Goal: Task Accomplishment & Management: Manage account settings

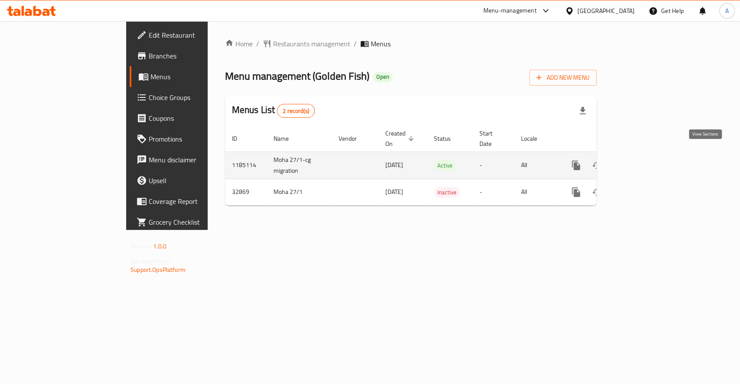
click at [642, 162] on icon "enhanced table" at bounding box center [638, 166] width 8 height 8
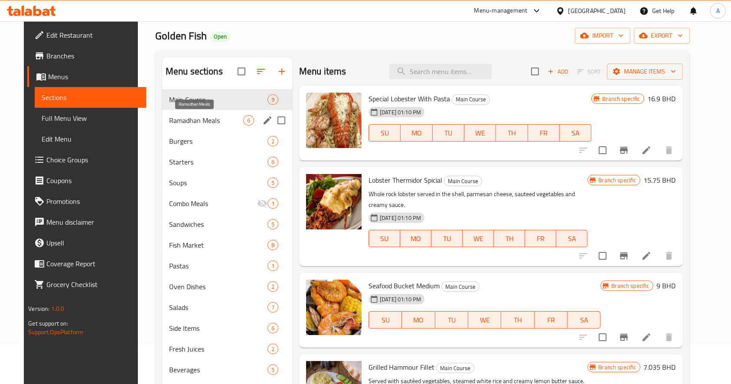
scroll to position [58, 0]
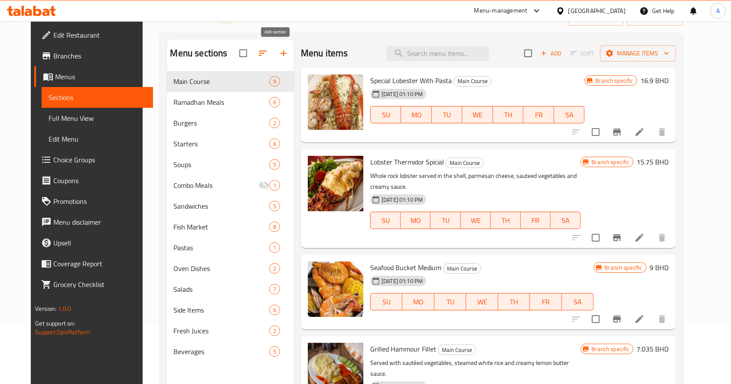
click at [276, 59] on button "button" at bounding box center [283, 53] width 21 height 21
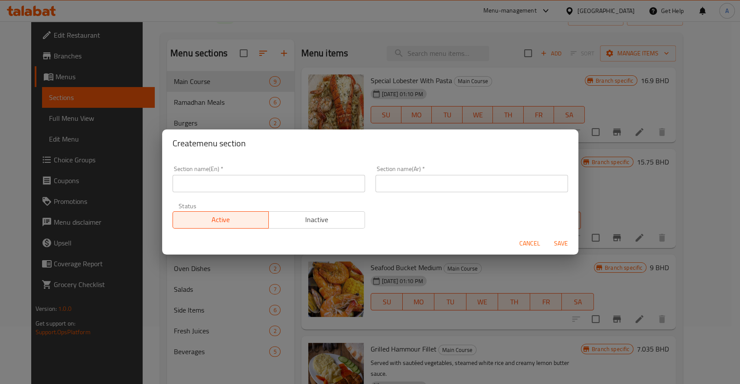
click at [228, 189] on input "text" at bounding box center [268, 183] width 192 height 17
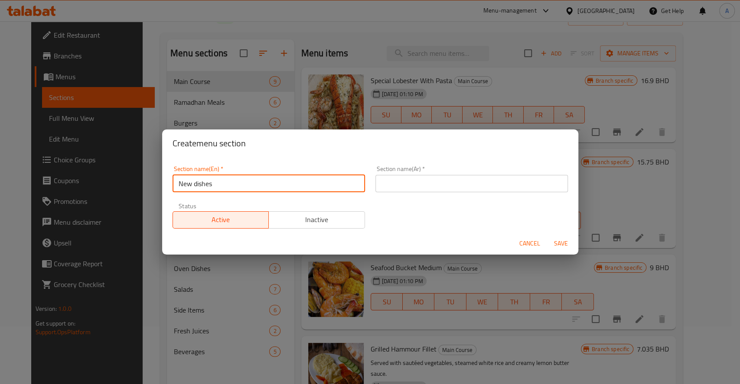
drag, startPoint x: 242, startPoint y: 182, endPoint x: 0, endPoint y: 163, distance: 242.9
click at [0, 163] on div "Create menu section Section name(En)   * New dishes Section name(En) * Section …" at bounding box center [370, 192] width 740 height 384
type input "New dishes"
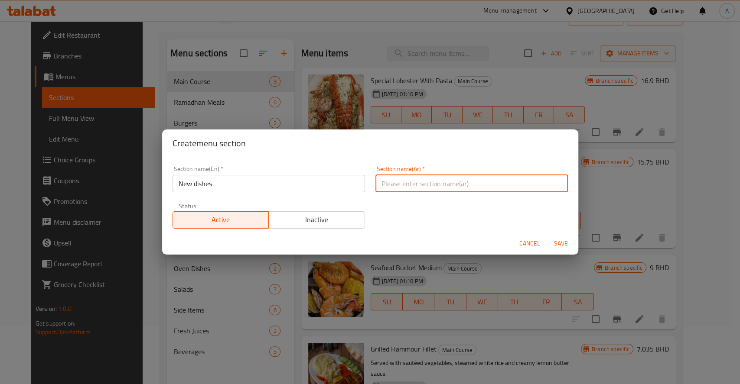
click at [400, 186] on input "text" at bounding box center [471, 183] width 192 height 17
paste input "أطباق جديدة"
type input "أطباق جديدة"
drag, startPoint x: 564, startPoint y: 241, endPoint x: 556, endPoint y: 247, distance: 10.2
click at [563, 241] on span "Save" at bounding box center [560, 243] width 21 height 11
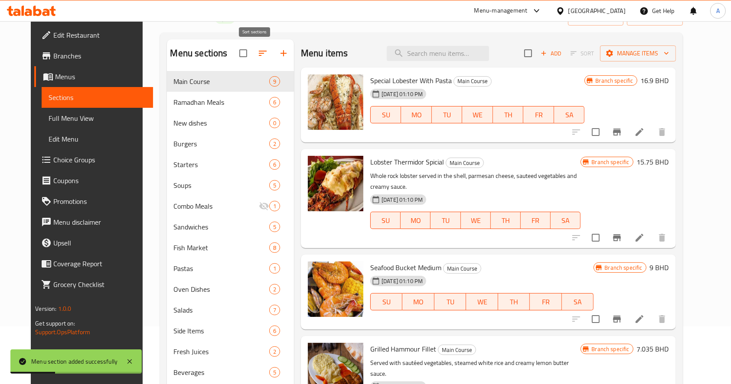
click at [258, 57] on icon "button" at bounding box center [262, 53] width 10 height 10
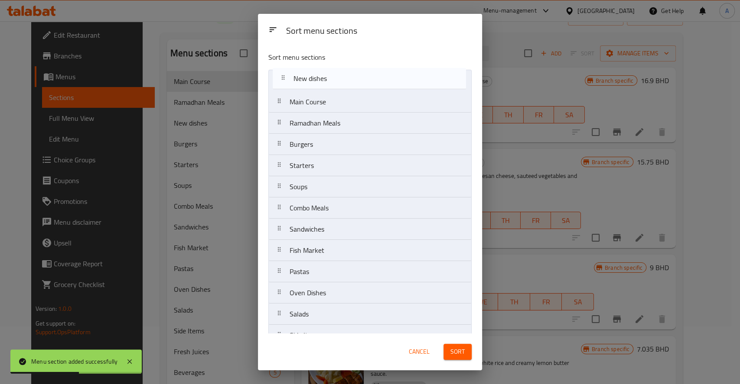
drag, startPoint x: 334, startPoint y: 127, endPoint x: 337, endPoint y: 74, distance: 53.4
click at [337, 74] on nav "Main Course Ramadhan Meals New dishes Burgers Starters Soups Combo Meals Sandwi…" at bounding box center [369, 229] width 203 height 319
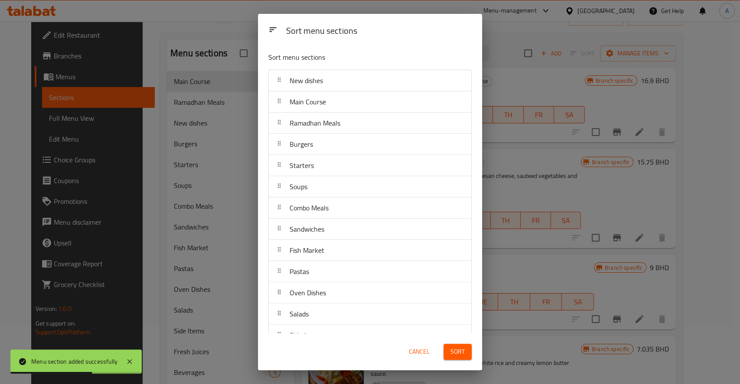
click at [464, 355] on span "Sort" at bounding box center [457, 352] width 14 height 11
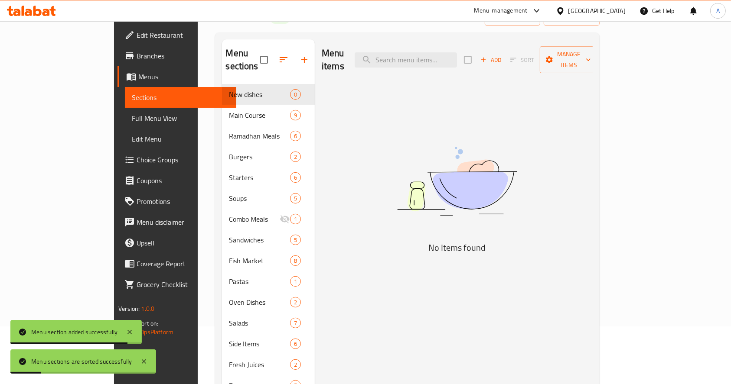
click at [502, 55] on span "Add" at bounding box center [490, 60] width 23 height 10
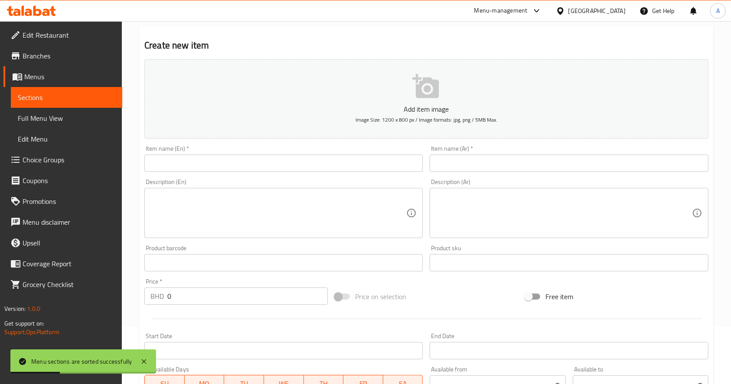
click at [174, 151] on div "Item name (En)   * Item name (En) *" at bounding box center [283, 159] width 278 height 26
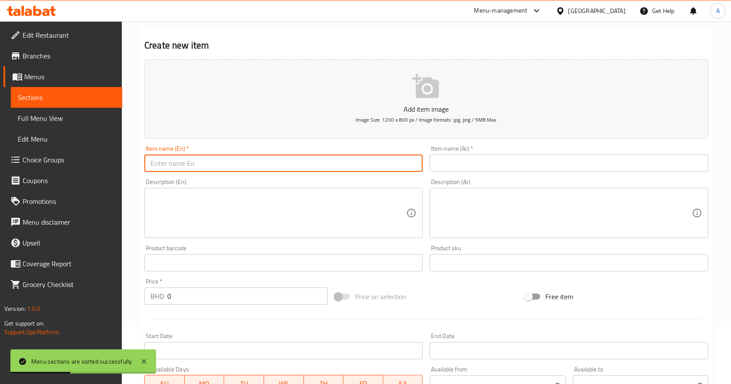
click at [180, 169] on input "text" at bounding box center [283, 163] width 278 height 17
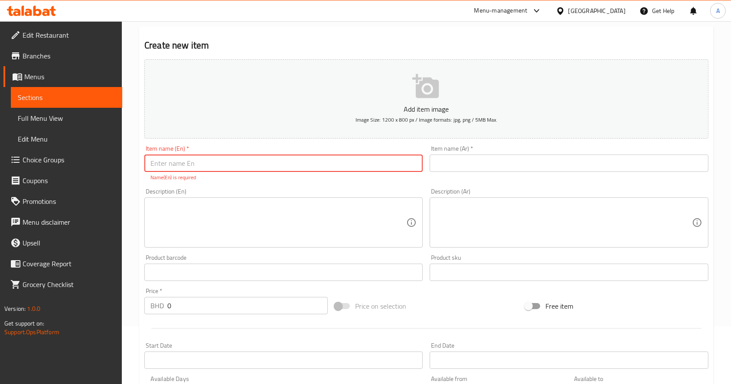
paste input "Grilled sajjou, only half a kilo"
type input "Grilled sajjou, only half a kilo"
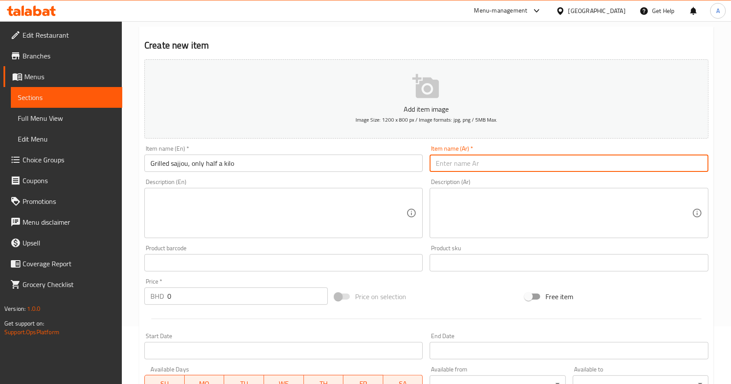
click at [469, 159] on input "text" at bounding box center [568, 163] width 278 height 17
paste input "سجوع مشوي نص كيلو فقط"
type input "سجوع مشوي نص كيلو فقط"
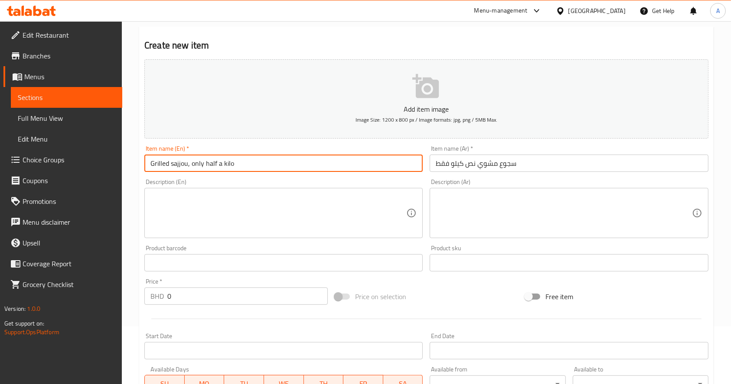
drag, startPoint x: 170, startPoint y: 164, endPoint x: 188, endPoint y: 167, distance: 18.0
click at [188, 167] on input "Grilled sajjou, only half a kilo" at bounding box center [283, 163] width 278 height 17
paste input "mussels"
drag, startPoint x: 255, startPoint y: 167, endPoint x: 222, endPoint y: 184, distance: 37.2
click at [201, 169] on input "Grilled mussels, only half a kilo" at bounding box center [283, 163] width 278 height 17
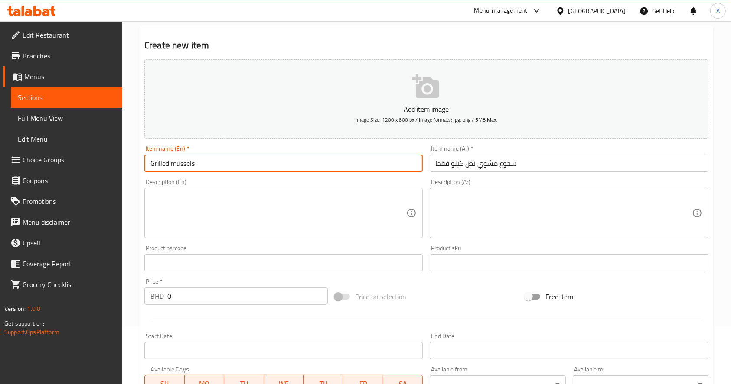
type input "Grilled mussels"
click at [233, 200] on textarea at bounding box center [278, 213] width 256 height 41
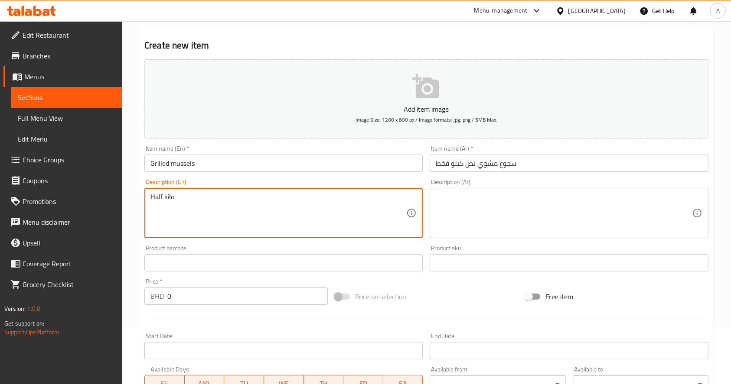
type textarea "Half kilo"
click at [504, 222] on textarea at bounding box center [563, 213] width 256 height 41
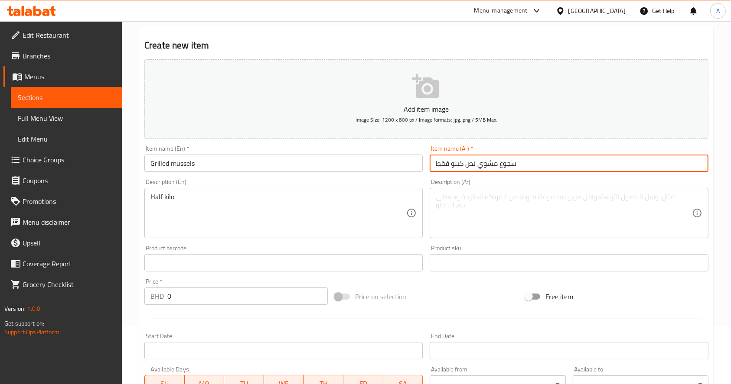
drag, startPoint x: 477, startPoint y: 165, endPoint x: 414, endPoint y: 167, distance: 62.4
click at [414, 167] on div "Add item image Image Size: 1200 x 800 px / Image formats: jpg, png / 5MB Max. I…" at bounding box center [426, 243] width 571 height 374
click at [485, 208] on textarea at bounding box center [563, 213] width 256 height 41
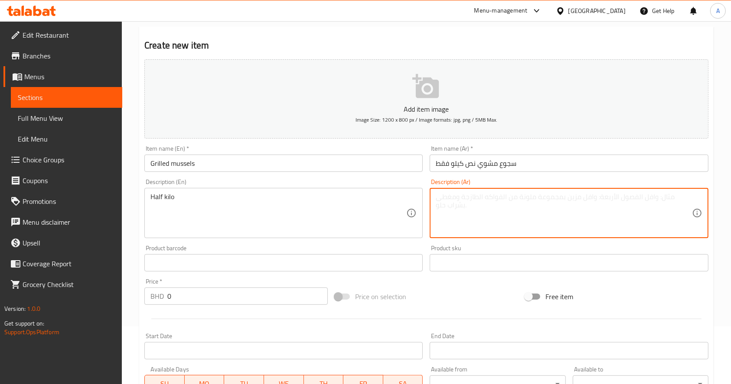
paste textarea "نص كيلو فقط"
type textarea "نص كيلو فقط"
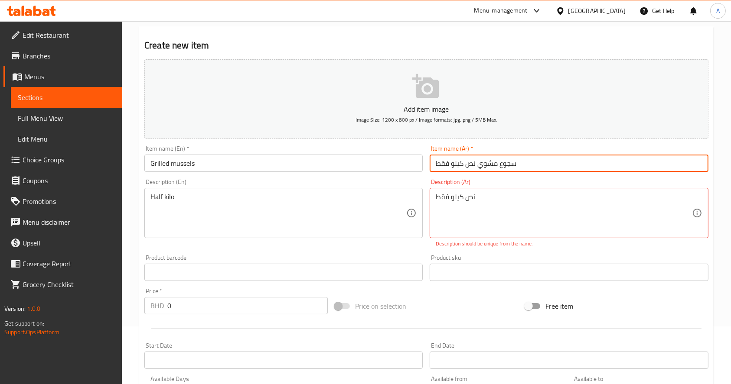
drag, startPoint x: 477, startPoint y: 163, endPoint x: 399, endPoint y: 161, distance: 78.0
click at [399, 161] on div "Add item image Image Size: 1200 x 800 px / Image formats: jpg, png / 5MB Max. I…" at bounding box center [426, 247] width 571 height 383
type input "سجوع مشوي"
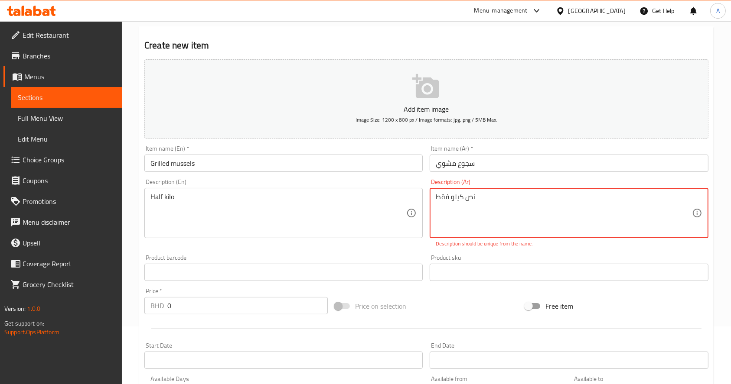
drag, startPoint x: 450, startPoint y: 196, endPoint x: 369, endPoint y: 195, distance: 80.6
drag, startPoint x: 429, startPoint y: 202, endPoint x: 443, endPoint y: 191, distance: 17.6
click at [430, 201] on div "نص كيلو فقط Description (Ar)" at bounding box center [568, 213] width 278 height 50
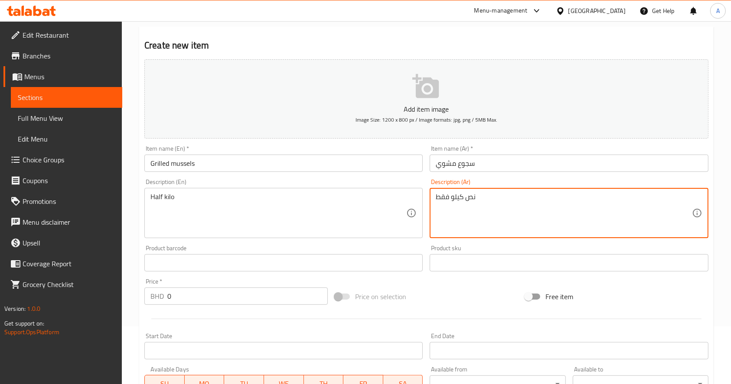
click at [437, 196] on textarea "نص كيلو فقط" at bounding box center [563, 213] width 256 height 41
drag, startPoint x: 449, startPoint y: 198, endPoint x: 439, endPoint y: 198, distance: 10.0
click at [439, 198] on textarea "نص كيلو فقط" at bounding box center [563, 213] width 256 height 41
type textarea "نص كيلو"
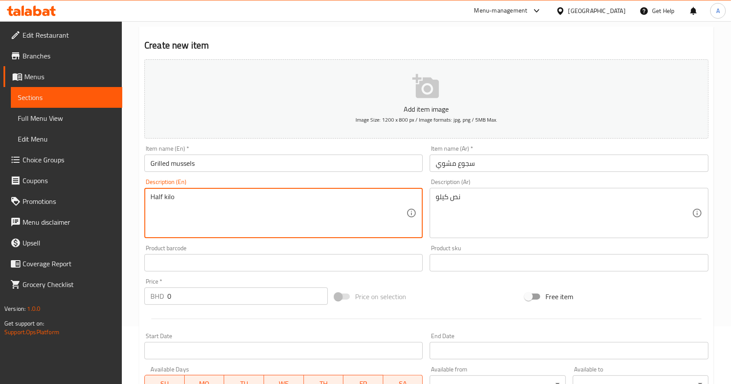
scroll to position [115, 0]
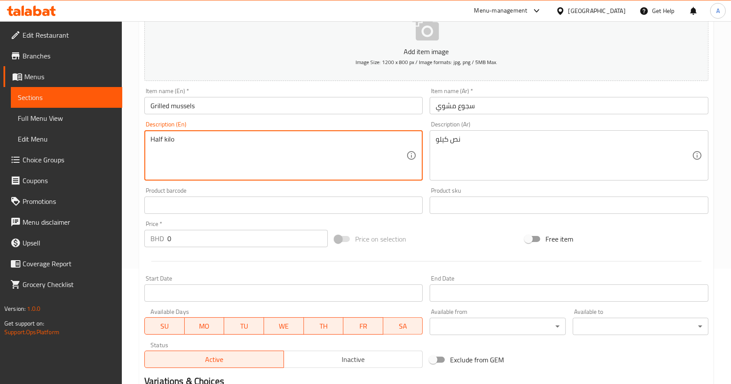
click at [217, 244] on input "0" at bounding box center [247, 238] width 160 height 17
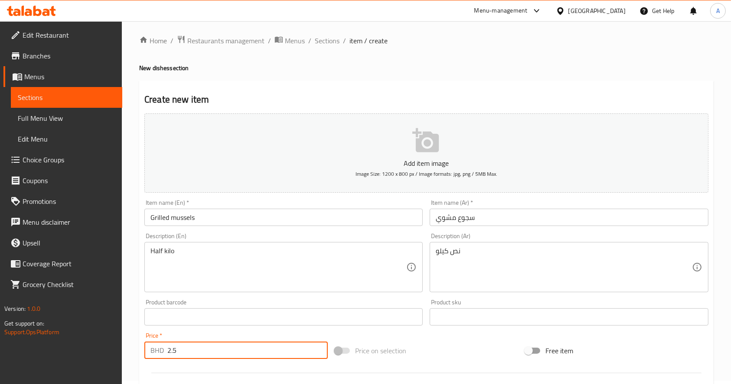
scroll to position [0, 0]
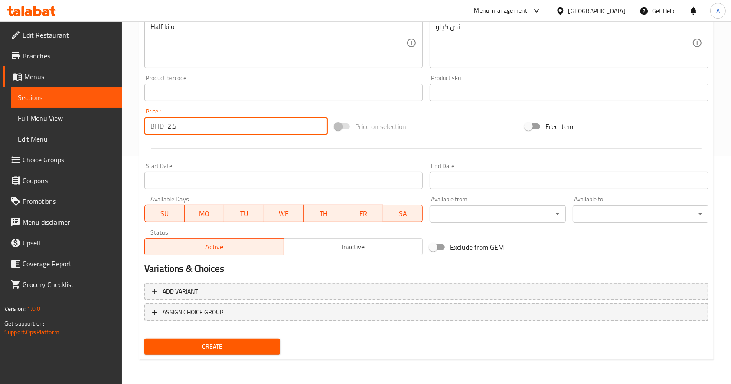
type input "2.5"
click at [228, 346] on span "Create" at bounding box center [212, 346] width 122 height 11
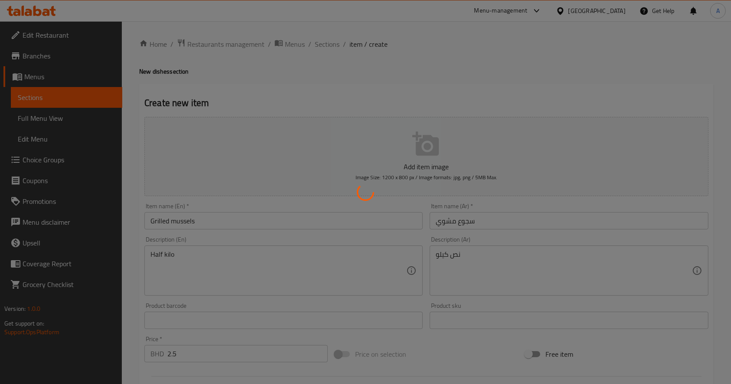
type input "0"
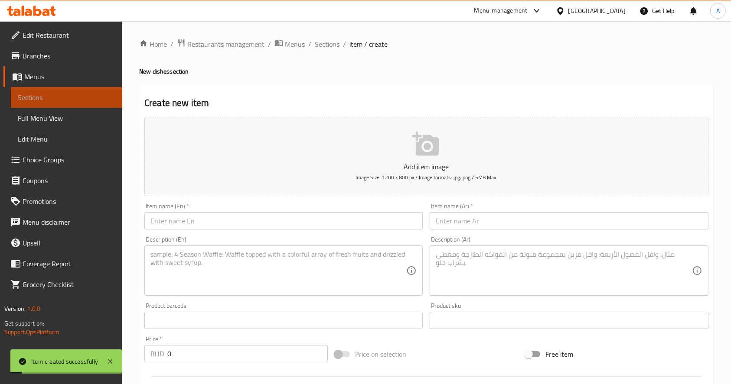
click at [94, 99] on span "Sections" at bounding box center [66, 97] width 97 height 10
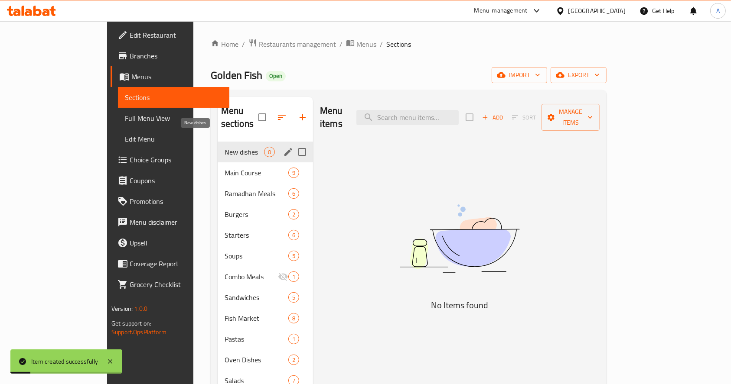
click at [224, 147] on span "New dishes" at bounding box center [243, 152] width 39 height 10
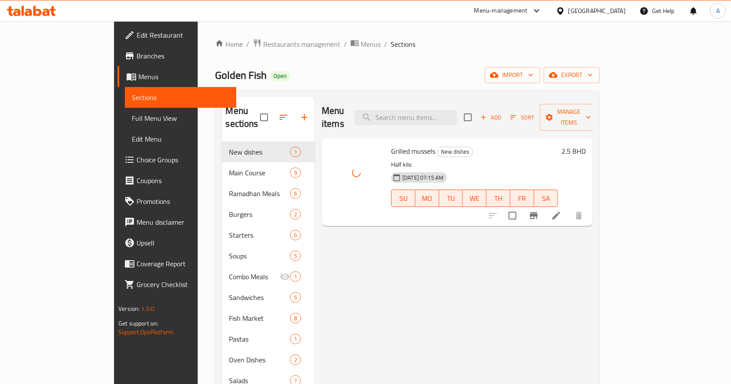
click at [502, 113] on span "Add" at bounding box center [490, 118] width 23 height 10
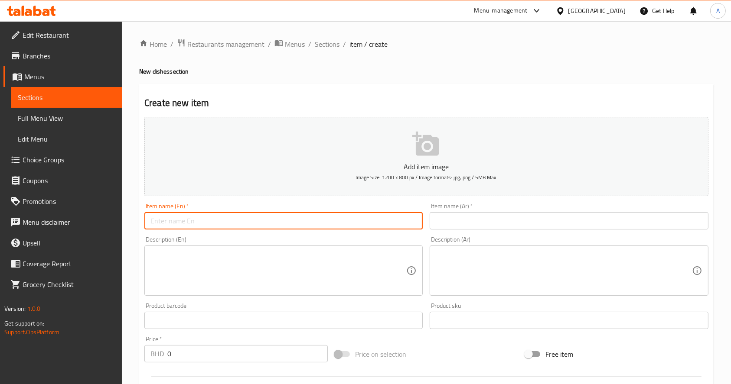
click at [218, 227] on input "text" at bounding box center [283, 220] width 278 height 17
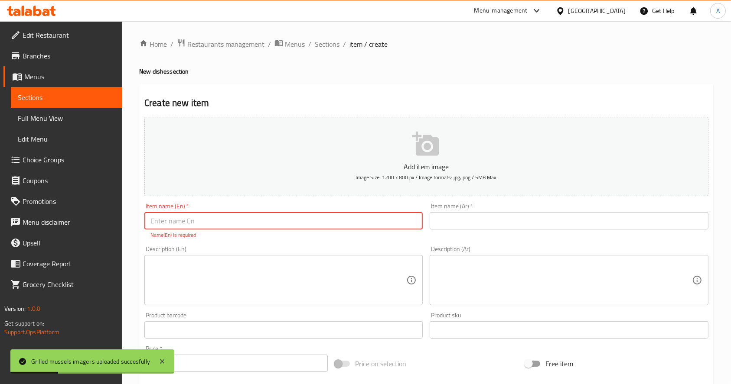
click at [232, 224] on input "text" at bounding box center [283, 220] width 278 height 17
paste input "Chinese tilapia"
type input "Chinese tilapia"
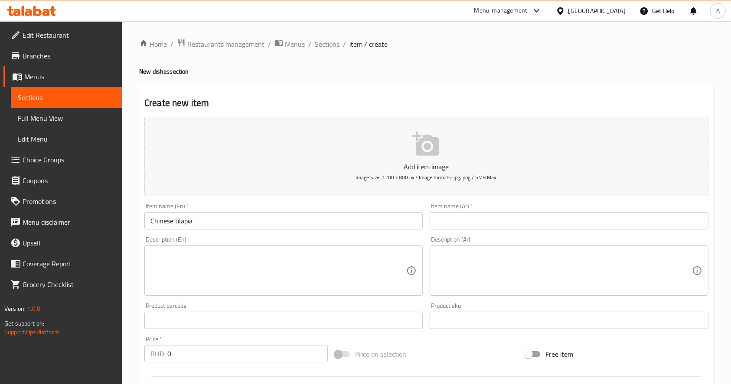
click at [666, 93] on div "Create new item Add item image Image Size: 1200 x 800 px / Image formats: jpg, …" at bounding box center [426, 336] width 574 height 504
click at [464, 225] on input "text" at bounding box center [568, 220] width 278 height 17
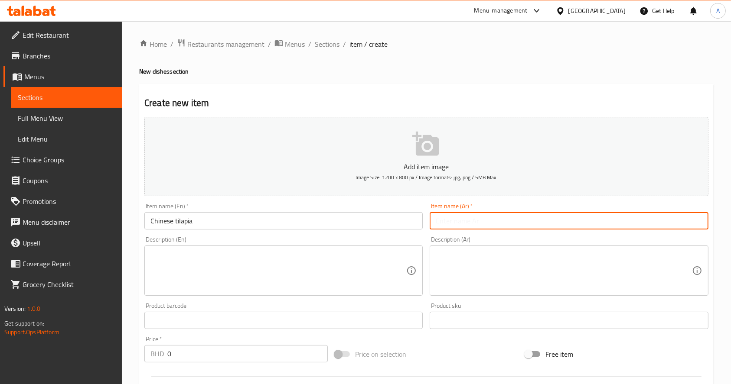
paste input "صينيه بلطي روبيان"
click at [458, 223] on input "صينيه بلطي روبيان" at bounding box center [568, 220] width 278 height 17
type input "صينيه بلطي روبيان"
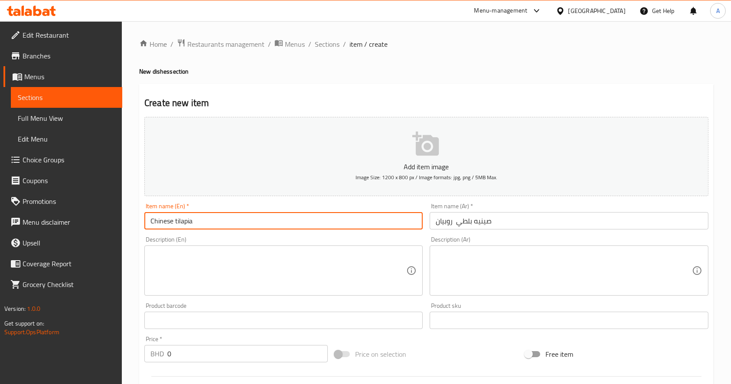
drag, startPoint x: 250, startPoint y: 221, endPoint x: 109, endPoint y: 224, distance: 140.4
click at [110, 224] on div "Edit Restaurant Branches Menus Sections Full Menu View Edit Menu Choice Groups …" at bounding box center [365, 316] width 731 height 591
drag, startPoint x: 500, startPoint y: 219, endPoint x: 415, endPoint y: 210, distance: 85.5
click at [415, 210] on div "Add item image Image Size: 1200 x 800 px / Image formats: jpg, png / 5MB Max. I…" at bounding box center [426, 301] width 571 height 374
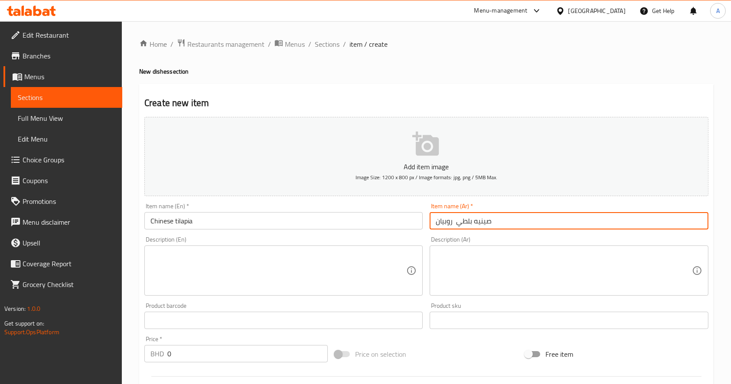
click at [297, 218] on input "Chinese tilapia" at bounding box center [283, 220] width 278 height 17
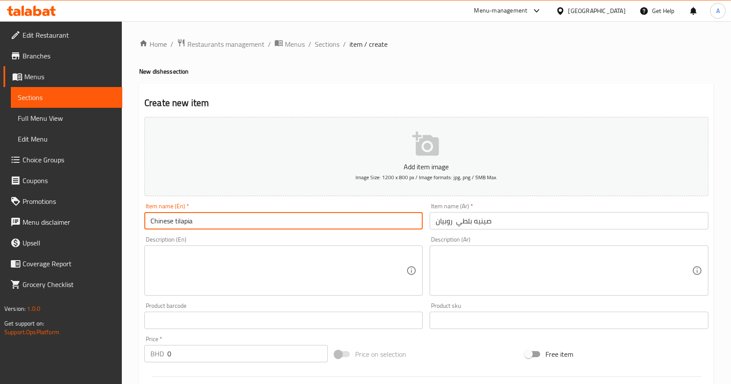
drag, startPoint x: 298, startPoint y: 223, endPoint x: 95, endPoint y: 201, distance: 204.0
click at [92, 208] on div "Edit Restaurant Branches Menus Sections Full Menu View Edit Menu Choice Groups …" at bounding box center [365, 316] width 731 height 591
paste input "Shrimp and tilapia tray"
type input "Shrimp and tilapia plate"
click at [237, 266] on textarea at bounding box center [278, 270] width 256 height 41
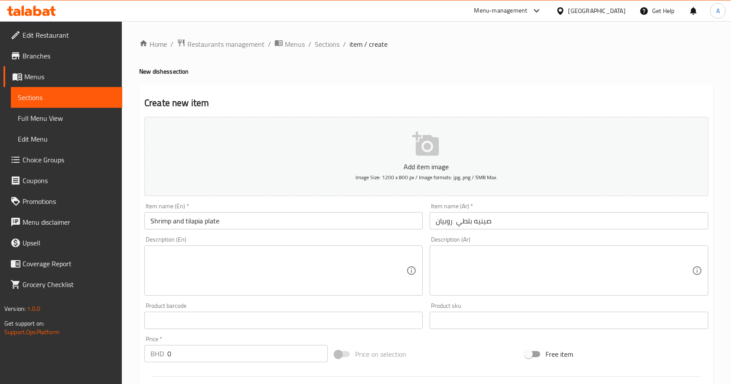
drag, startPoint x: 128, startPoint y: 242, endPoint x: 174, endPoint y: 255, distance: 48.2
click at [128, 242] on div "Home / Restaurants management / Menus / Sections / item / create New dishes sec…" at bounding box center [426, 316] width 609 height 591
click at [243, 267] on textarea at bounding box center [278, 270] width 256 height 41
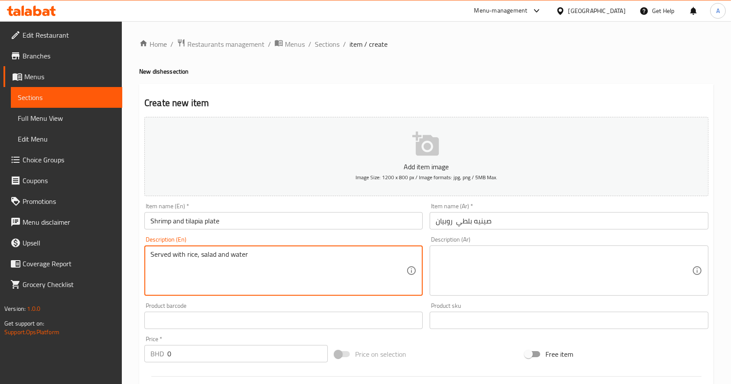
type textarea "Served with rice, salad and water"
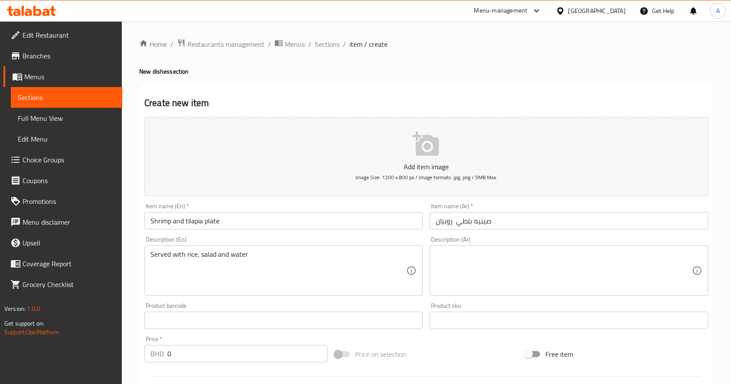
click at [715, 282] on div "Home / Restaurants management / Menus / Sections / item / create New dishes sec…" at bounding box center [426, 316] width 609 height 591
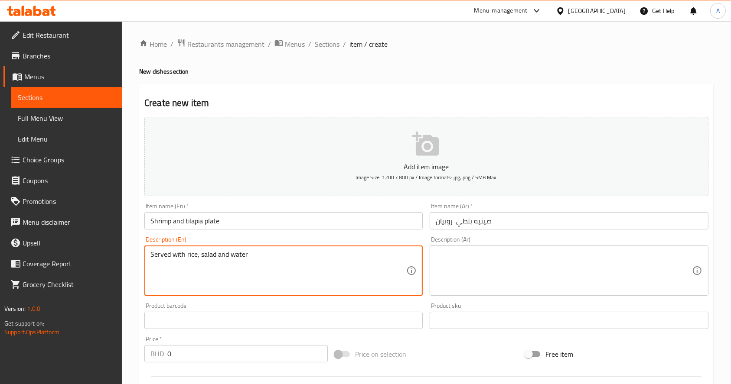
drag, startPoint x: 246, startPoint y: 254, endPoint x: 106, endPoint y: 257, distance: 140.4
click at [517, 258] on textarea at bounding box center [563, 270] width 256 height 41
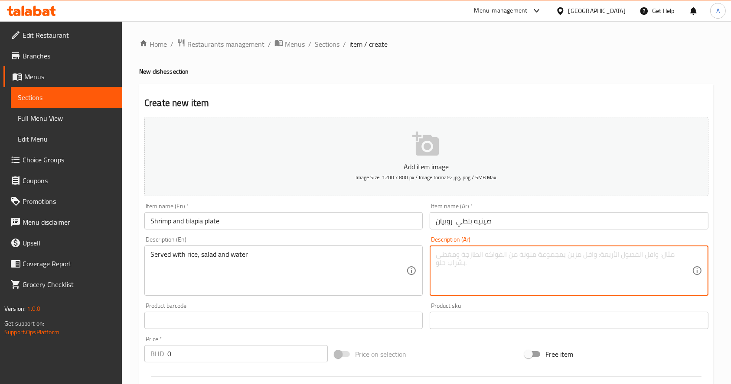
paste textarea "تقدم مع الأرز والسلطة والماء"
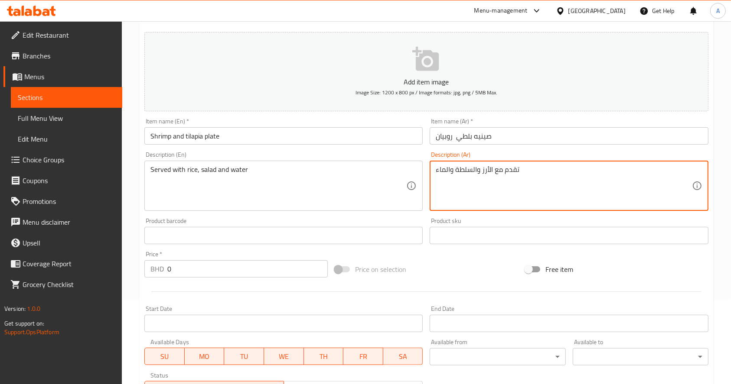
scroll to position [228, 0]
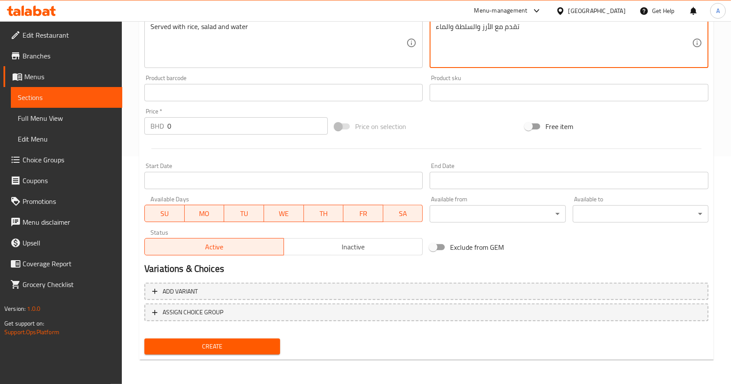
type textarea "تقدم مع الأرز والسلطة والماء"
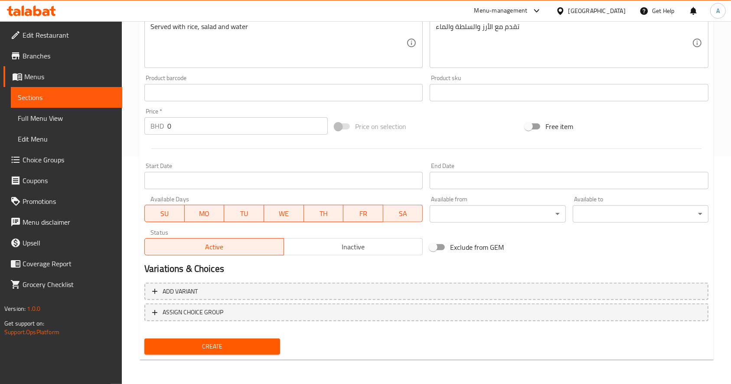
click at [119, 193] on link "Promotions" at bounding box center [62, 201] width 119 height 21
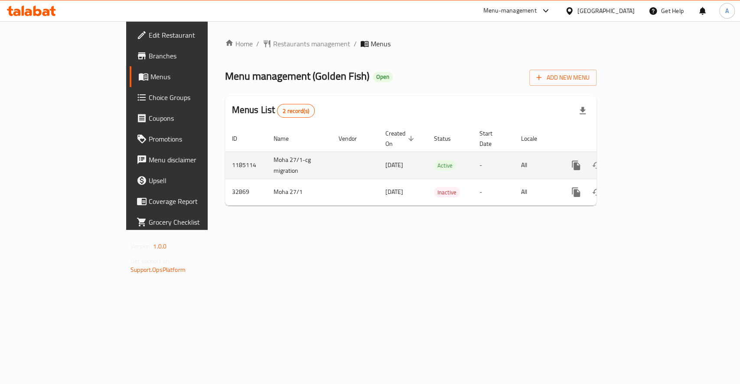
click at [642, 162] on icon "enhanced table" at bounding box center [638, 166] width 8 height 8
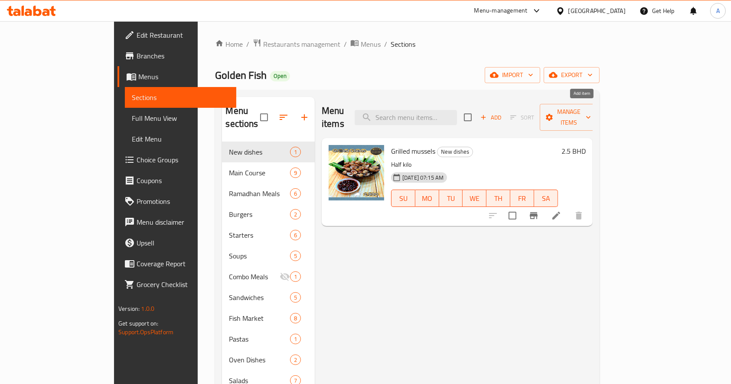
click at [502, 113] on span "Add" at bounding box center [490, 118] width 23 height 10
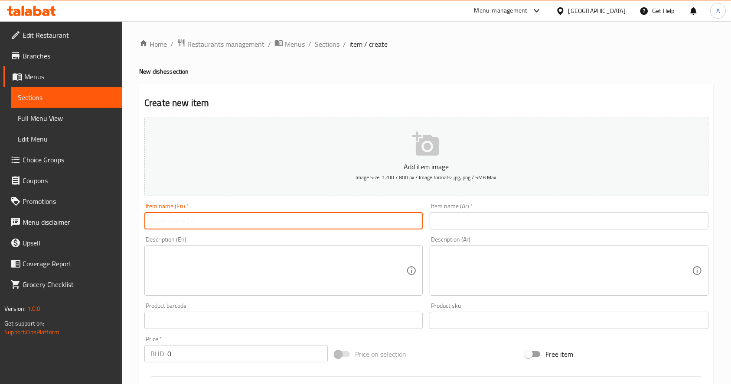
drag, startPoint x: 242, startPoint y: 219, endPoint x: 246, endPoint y: 229, distance: 10.3
click at [241, 219] on input "text" at bounding box center [283, 220] width 278 height 17
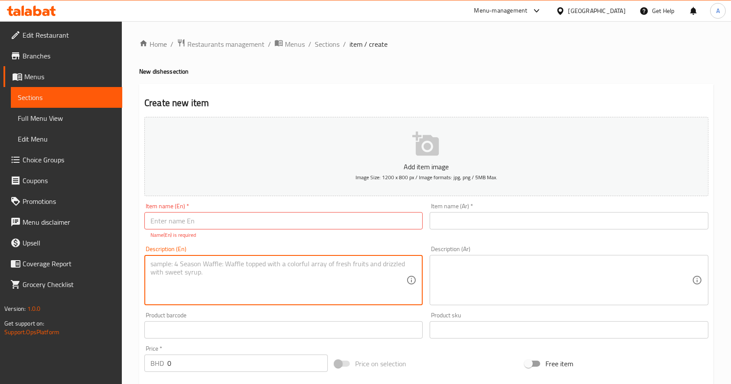
click at [175, 278] on textarea at bounding box center [278, 280] width 256 height 41
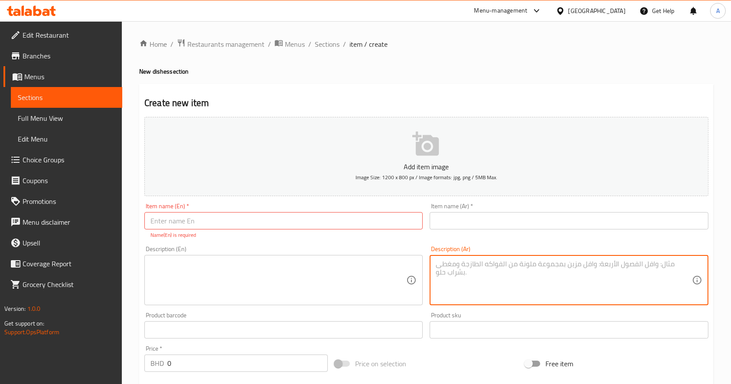
click at [475, 265] on textarea at bounding box center [563, 280] width 256 height 41
paste textarea "تقدم مع الأرز والسلطة والماء"
type textarea "تقدم مع الأرز والسلطة والماء"
click at [247, 223] on input "text" at bounding box center [283, 220] width 278 height 17
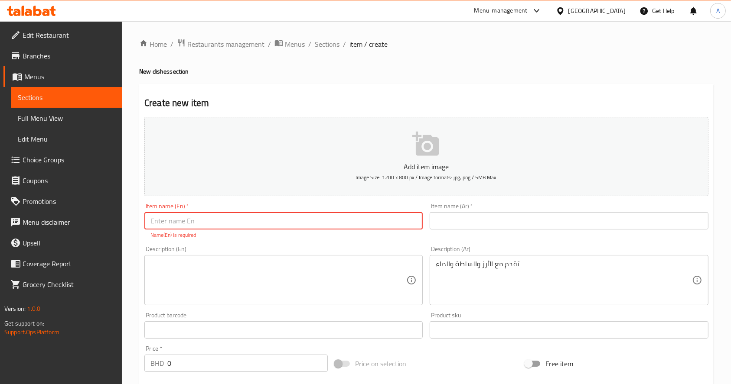
paste input "Served with rice, salad and water"
type input "Served with rice, salad and water"
drag, startPoint x: 249, startPoint y: 218, endPoint x: 15, endPoint y: 168, distance: 239.8
click at [0, 213] on div "Edit Restaurant Branches Menus Sections Full Menu View Edit Menu Choice Groups …" at bounding box center [365, 321] width 731 height 601
click at [308, 276] on textarea at bounding box center [278, 280] width 256 height 41
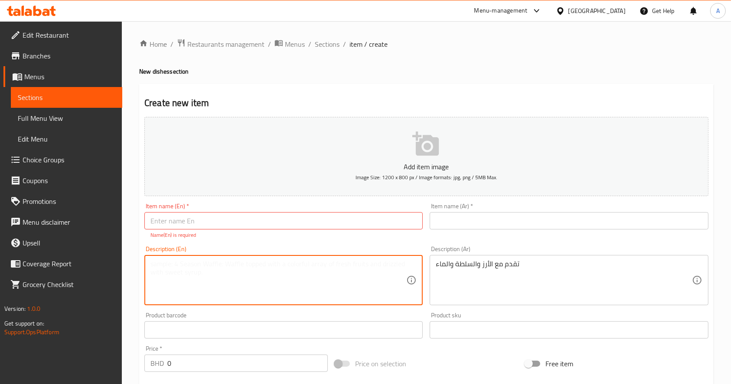
paste textarea "Served with rice, salad and water"
type textarea "Served with rice, salad and water"
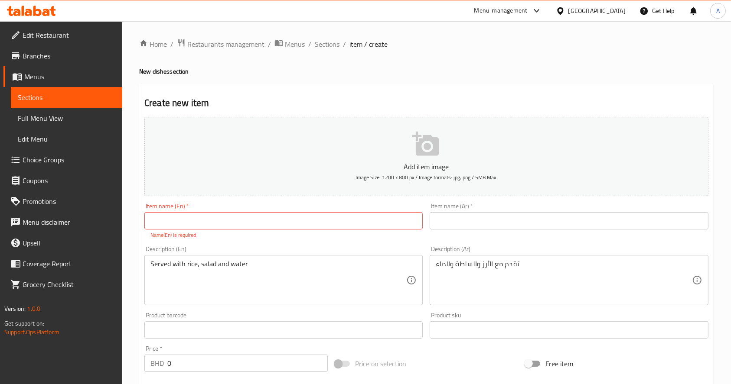
click at [722, 119] on div "Home / Restaurants management / Menus / Sections / item / create New dishes sec…" at bounding box center [426, 321] width 609 height 601
click at [481, 231] on div "Item name (Ar)   * Item name (Ar) *" at bounding box center [568, 221] width 285 height 43
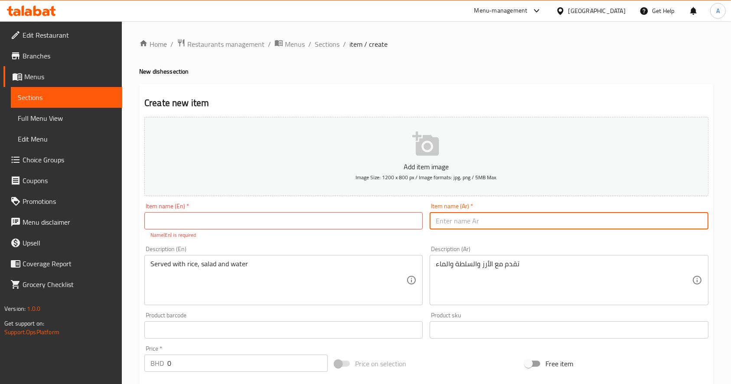
click at [459, 225] on input "text" at bounding box center [568, 220] width 278 height 17
paste input "الصينه بلطي روبيان"
drag, startPoint x: 489, startPoint y: 221, endPoint x: 474, endPoint y: 221, distance: 14.3
click at [474, 221] on input "الصينه بلطي روبيان" at bounding box center [568, 220] width 278 height 17
type input "صحن بلطي روبيان"
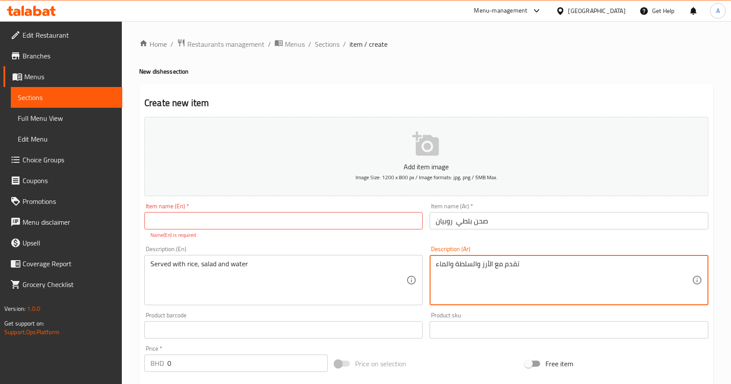
drag, startPoint x: 275, startPoint y: 224, endPoint x: 278, endPoint y: 228, distance: 4.9
click at [275, 224] on input "text" at bounding box center [283, 220] width 278 height 17
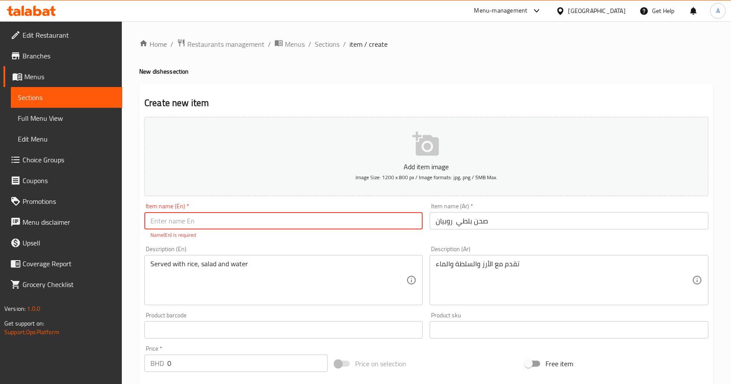
click at [291, 222] on input "text" at bounding box center [283, 220] width 278 height 17
paste input "tilapia shrimp"
click at [151, 220] on input "tilapia shrimp" at bounding box center [283, 220] width 278 height 17
click at [229, 221] on input "Tilapia shrimp" at bounding box center [283, 220] width 278 height 17
type input "Tilapia shrimp plate"
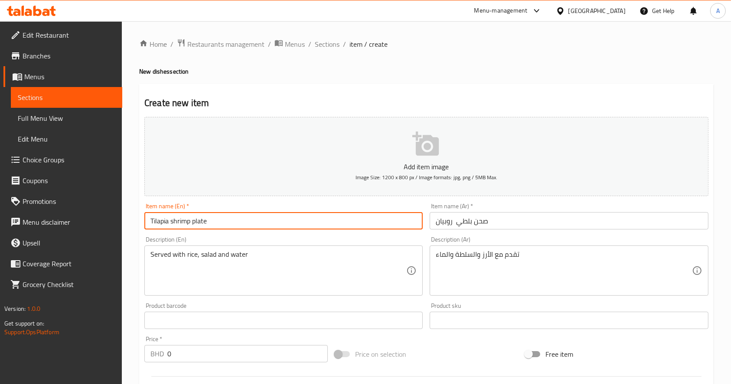
click at [187, 353] on input "0" at bounding box center [247, 353] width 160 height 17
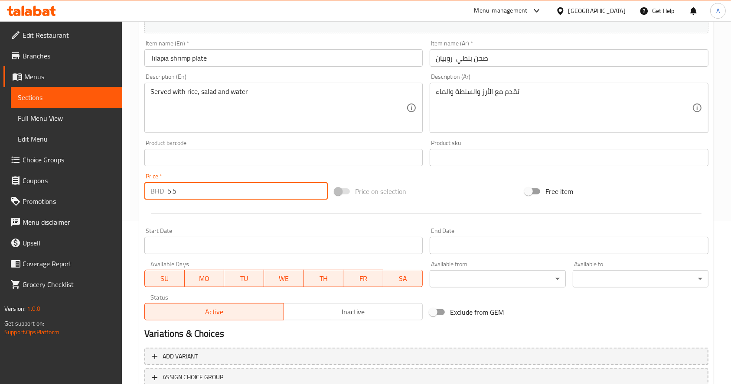
scroll to position [228, 0]
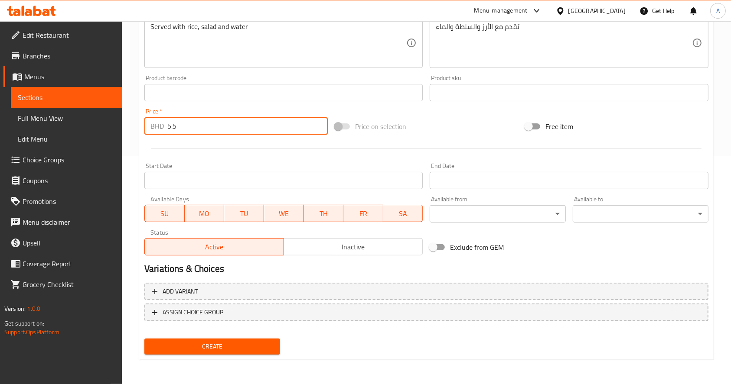
type input "5.5"
click at [167, 351] on span "Create" at bounding box center [212, 346] width 122 height 11
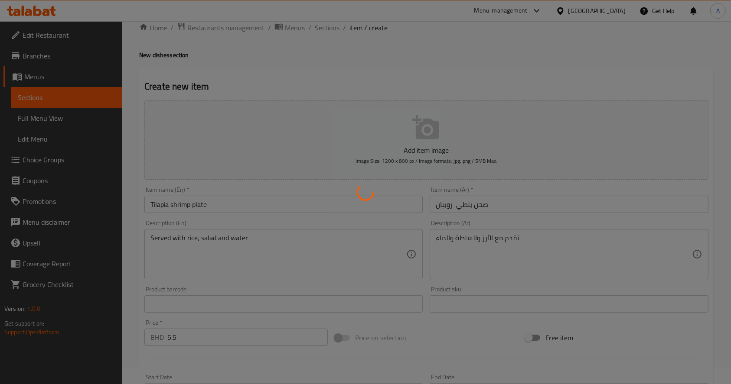
scroll to position [0, 0]
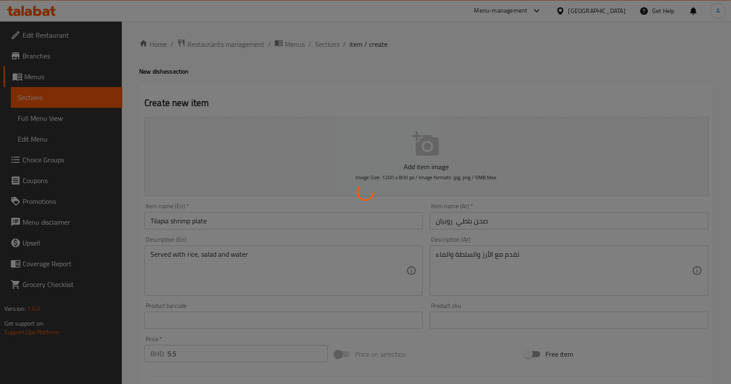
type input "0"
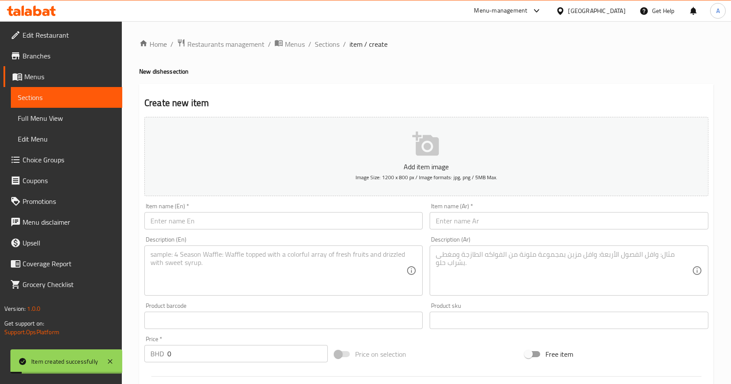
click at [58, 97] on span "Sections" at bounding box center [66, 97] width 97 height 10
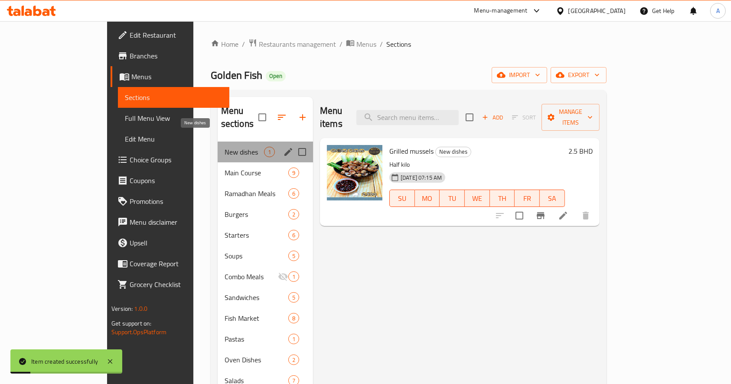
click at [224, 147] on span "New dishes" at bounding box center [243, 152] width 39 height 10
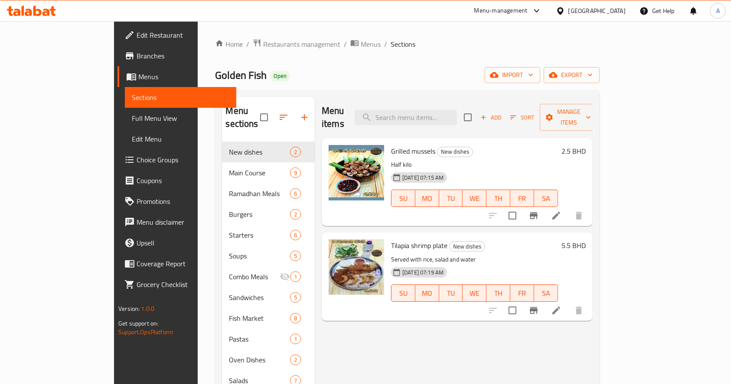
click at [616, 161] on div "Home / Restaurants management / Menus / Sections Golden Fish Open import export…" at bounding box center [407, 263] width 419 height 484
click at [142, 10] on div "Menu-management Bahrain Get Help A" at bounding box center [365, 10] width 731 height 21
click at [502, 113] on span "Add" at bounding box center [490, 118] width 23 height 10
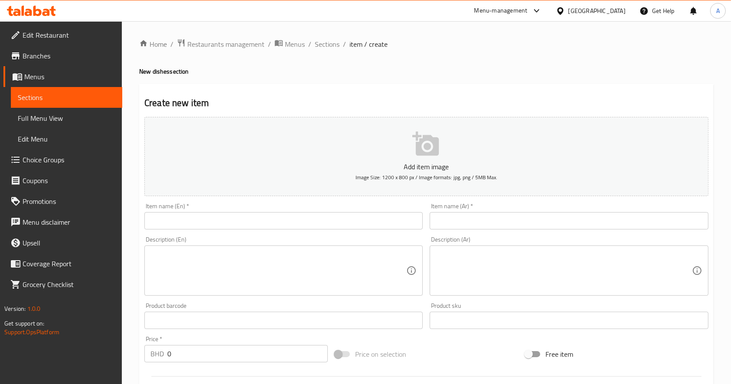
drag, startPoint x: 269, startPoint y: 220, endPoint x: 339, endPoint y: 224, distance: 70.8
click at [269, 220] on input "text" at bounding box center [283, 220] width 278 height 17
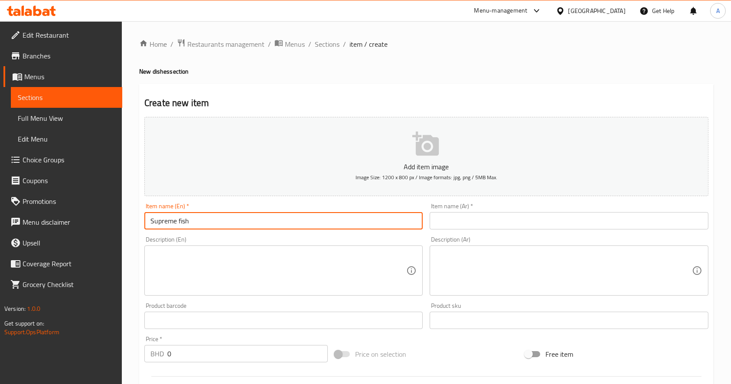
type input "Supreme fish"
click at [224, 265] on textarea at bounding box center [278, 270] width 256 height 41
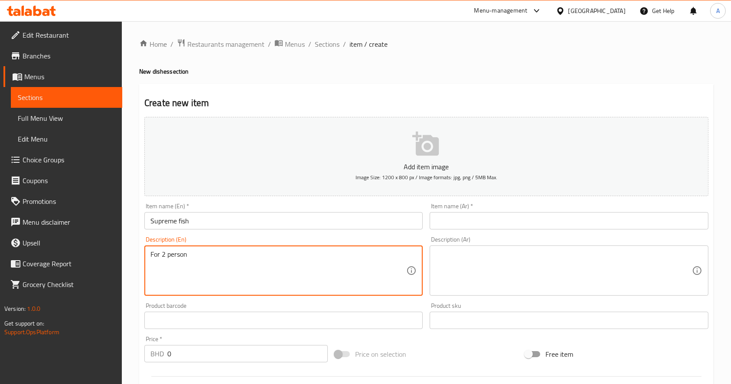
drag, startPoint x: 215, startPoint y: 254, endPoint x: 97, endPoint y: 246, distance: 118.2
click at [99, 245] on div "Edit Restaurant Branches Menus Sections Full Menu View Edit Menu Choice Groups …" at bounding box center [365, 316] width 731 height 591
type textarea "For 2 person"
click at [537, 257] on textarea at bounding box center [563, 270] width 256 height 41
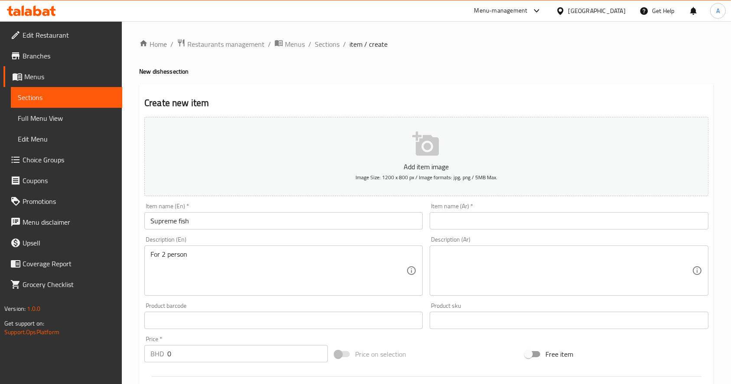
drag, startPoint x: 723, startPoint y: 164, endPoint x: 642, endPoint y: 229, distance: 103.9
click at [723, 164] on div "Home / Restaurants management / Menus / Sections / item / create New dishes sec…" at bounding box center [426, 316] width 609 height 591
drag, startPoint x: 134, startPoint y: 208, endPoint x: 181, endPoint y: 222, distance: 49.3
click at [134, 208] on div "Home / Restaurants management / Menus / Sections / item / create New dishes sec…" at bounding box center [426, 316] width 609 height 591
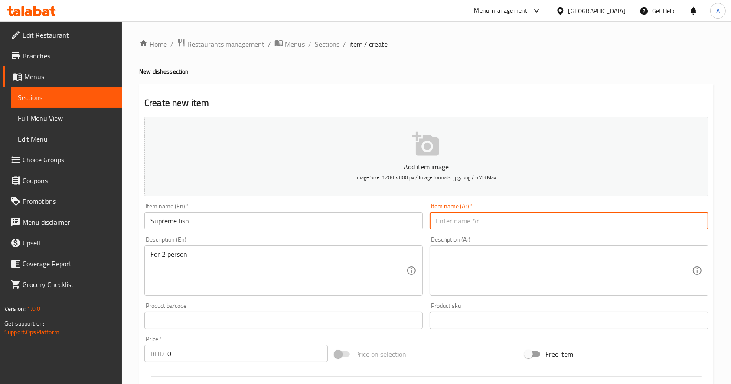
click at [482, 227] on input "text" at bounding box center [568, 220] width 278 height 17
paste input "صنيه شخصين سبريم"
type input "صنيه شخصين سبريم"
click at [208, 220] on input "Supreme fish" at bounding box center [283, 220] width 278 height 17
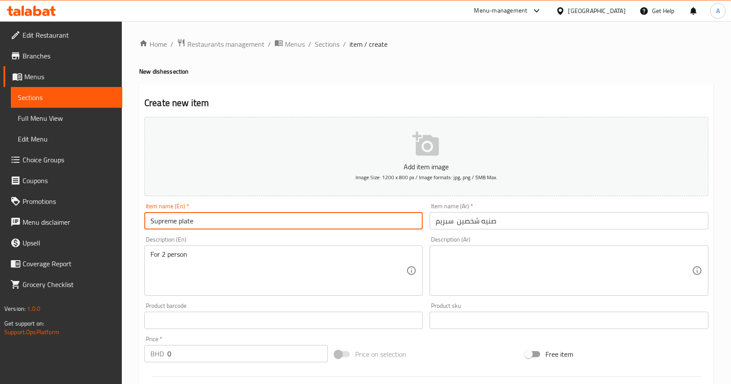
type input "Supreme plate"
click at [517, 221] on input "صنيه شخصين سبريم" at bounding box center [568, 220] width 278 height 17
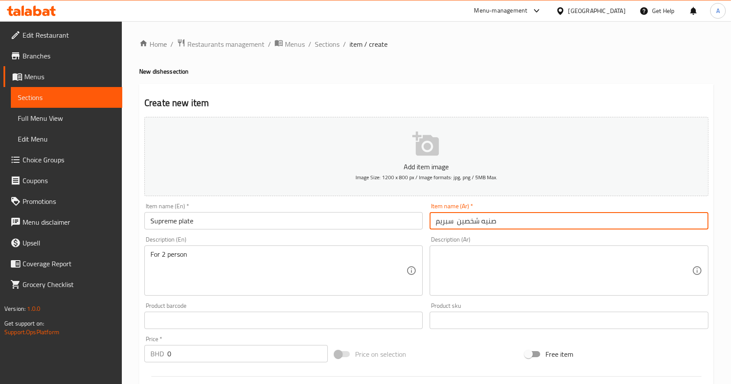
drag, startPoint x: 462, startPoint y: 222, endPoint x: 478, endPoint y: 222, distance: 16.0
click at [478, 222] on input "صنيه شخصين سبريم" at bounding box center [568, 220] width 278 height 17
drag, startPoint x: 476, startPoint y: 224, endPoint x: 458, endPoint y: 224, distance: 18.2
click at [458, 224] on input "صنيه سبريم" at bounding box center [568, 220] width 278 height 17
click at [459, 224] on input "صنيه سبريم" at bounding box center [568, 220] width 278 height 17
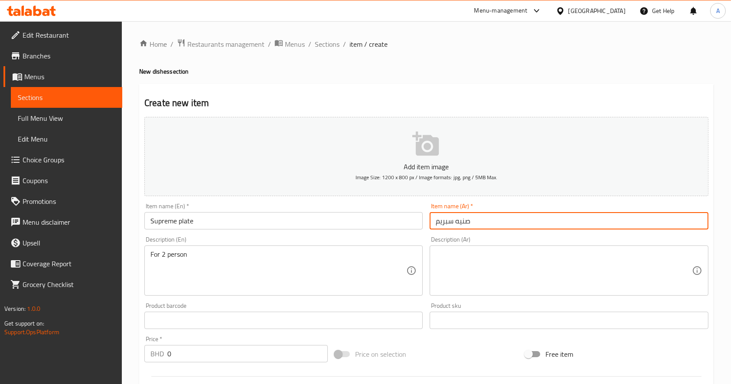
drag, startPoint x: 458, startPoint y: 221, endPoint x: 469, endPoint y: 221, distance: 11.3
click at [469, 221] on input "صنيه سبريم" at bounding box center [568, 220] width 278 height 17
drag, startPoint x: 455, startPoint y: 223, endPoint x: 471, endPoint y: 222, distance: 16.5
click at [470, 221] on input "صنيه سبريم" at bounding box center [568, 220] width 278 height 17
type input "صحن سبريم"
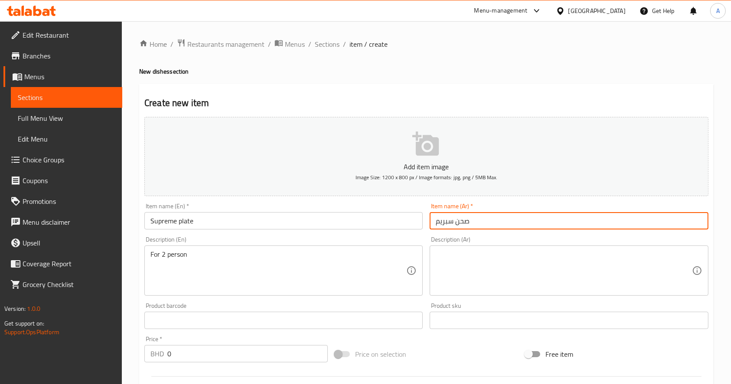
click at [276, 300] on div "Product barcode Product barcode" at bounding box center [283, 315] width 285 height 33
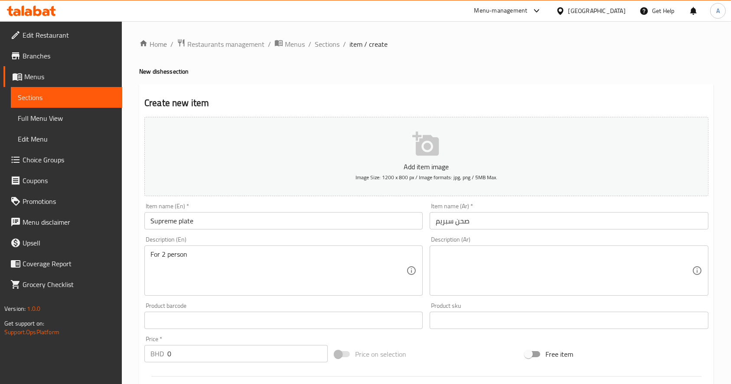
click at [124, 22] on div "Home / Restaurants management / Menus / Sections / item / create New dishes sec…" at bounding box center [426, 316] width 609 height 591
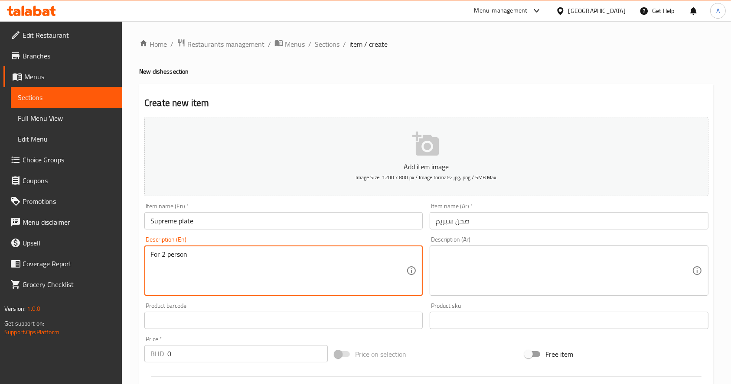
drag, startPoint x: 238, startPoint y: 257, endPoint x: 140, endPoint y: 246, distance: 98.6
click at [141, 246] on div "Description (En) For 2 person Description (En)" at bounding box center [283, 266] width 285 height 66
paste textarea "Served with rice, salad and two drinks"
click at [185, 256] on textarea "Served with rice, salad and two drinks" at bounding box center [278, 270] width 256 height 41
click at [151, 255] on textarea "Served with rice, salad and two drinks" at bounding box center [278, 270] width 256 height 41
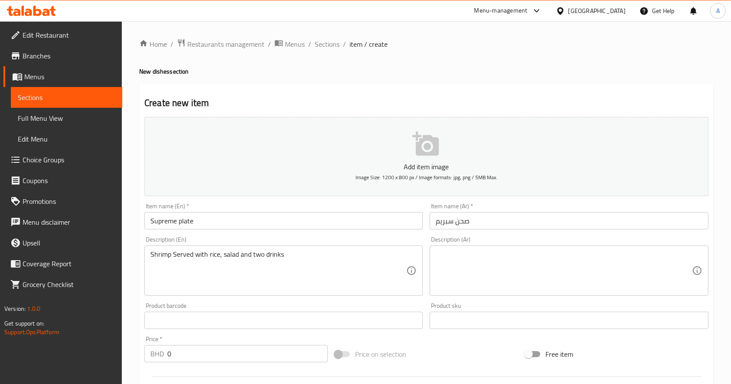
drag, startPoint x: 180, startPoint y: 257, endPoint x: 179, endPoint y: 266, distance: 9.3
click at [180, 257] on textarea "Shrimp Served with rice, salad and two drinks" at bounding box center [278, 270] width 256 height 41
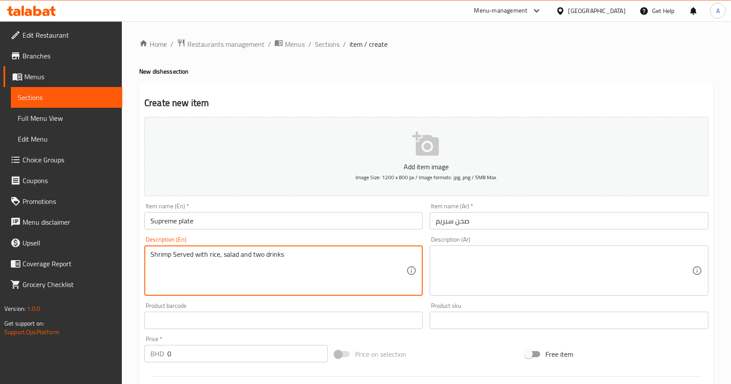
click at [153, 257] on textarea "Shrimp Served with rice, salad and two drinks" at bounding box center [278, 270] width 256 height 41
drag, startPoint x: 328, startPoint y: 256, endPoint x: 108, endPoint y: 246, distance: 220.4
click at [107, 246] on div "Edit Restaurant Branches Menus Sections Full Menu View Edit Menu Choice Groups …" at bounding box center [365, 316] width 731 height 591
type textarea "Fish and Shrimp Served with rice, salad and two drinks"
click at [460, 268] on textarea at bounding box center [563, 270] width 256 height 41
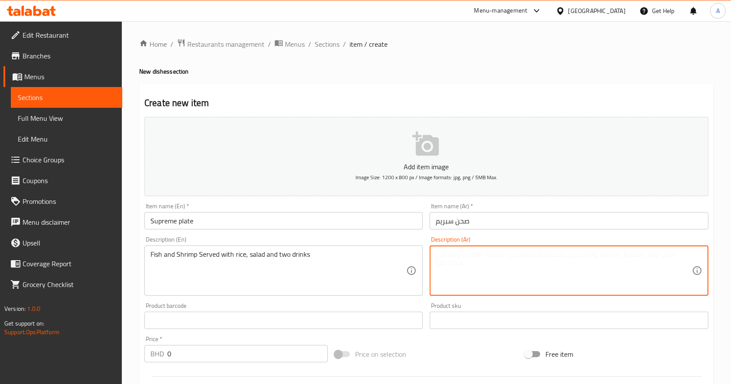
paste textarea "سمك و روبيان يقدم مع أرز و سلطة و مشروبين"
type textarea "سمك و روبيان يقدم مع أرز و سلطة و مشروبين"
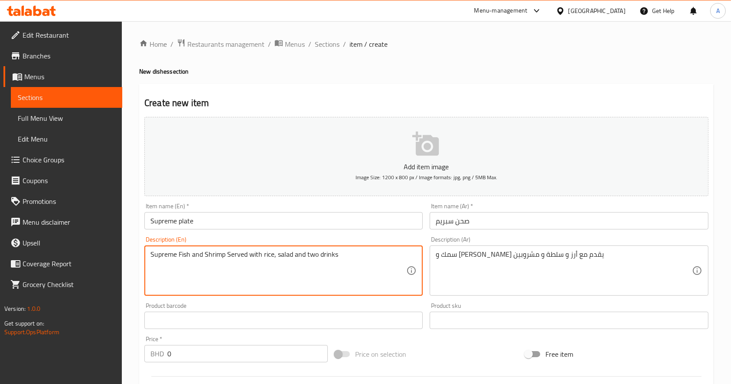
drag, startPoint x: 176, startPoint y: 255, endPoint x: 133, endPoint y: 249, distance: 44.1
click at [133, 249] on div "Home / Restaurants management / Menus / Sections / item / create New dishes sec…" at bounding box center [426, 316] width 609 height 591
type textarea "Supreme Fish and Shrimp Served with rice, salad and two drinks"
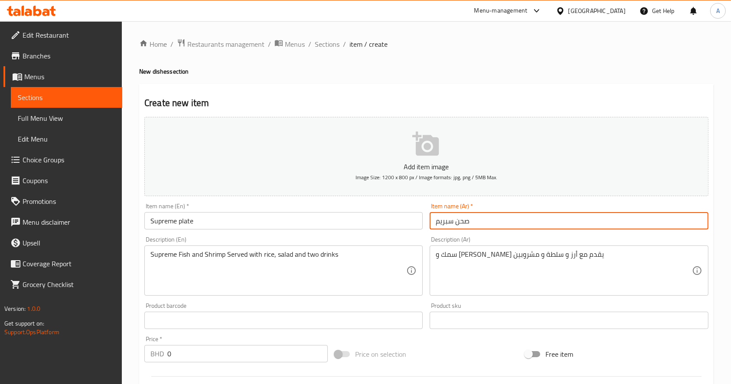
drag, startPoint x: 453, startPoint y: 223, endPoint x: 424, endPoint y: 223, distance: 28.6
click at [424, 223] on div "Add item image Image Size: 1200 x 800 px / Image formats: jpg, png / 5MB Max. I…" at bounding box center [426, 301] width 571 height 374
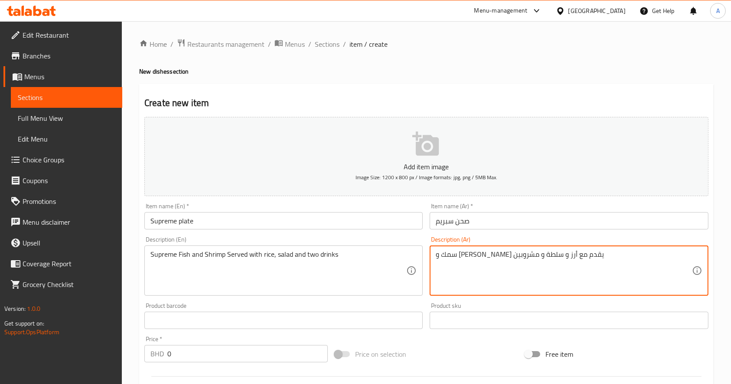
paste textarea "سبريم"
click at [438, 256] on textarea "سمك و روبيان يقدم مع أرز و سلطة و مشروبين" at bounding box center [563, 270] width 256 height 41
paste textarea "سبريم"
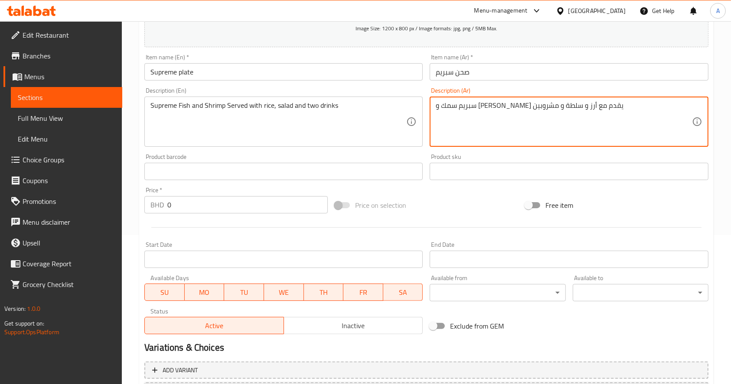
scroll to position [228, 0]
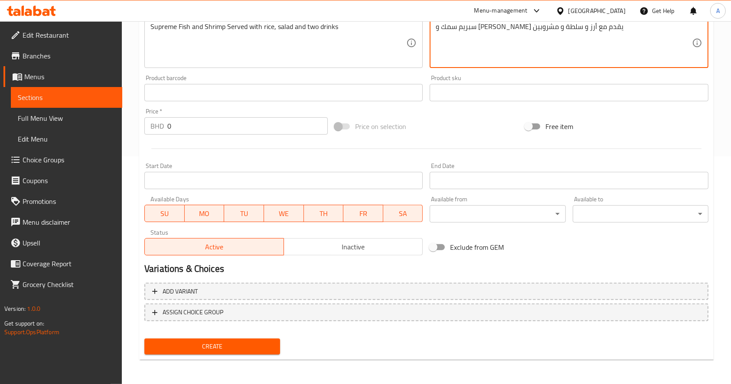
type textarea "سبريم سمك و روبيان يقدم مع أرز و سلطة و مشروبين"
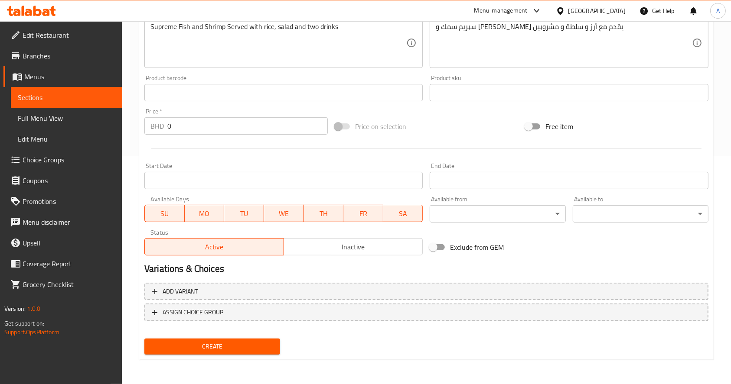
click at [182, 126] on input "0" at bounding box center [247, 125] width 160 height 17
type input "8.8"
click at [205, 348] on span "Create" at bounding box center [212, 346] width 122 height 11
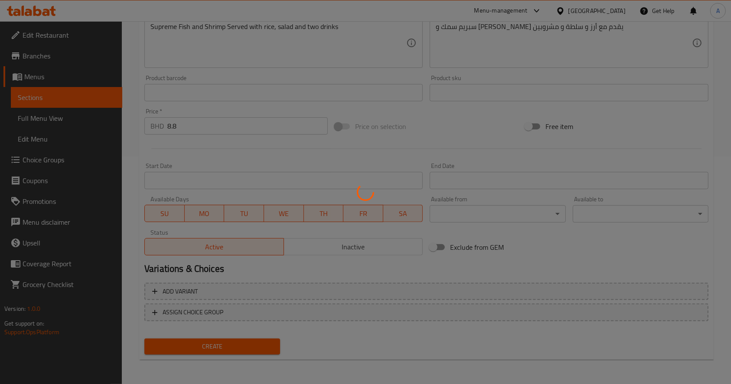
scroll to position [135, 0]
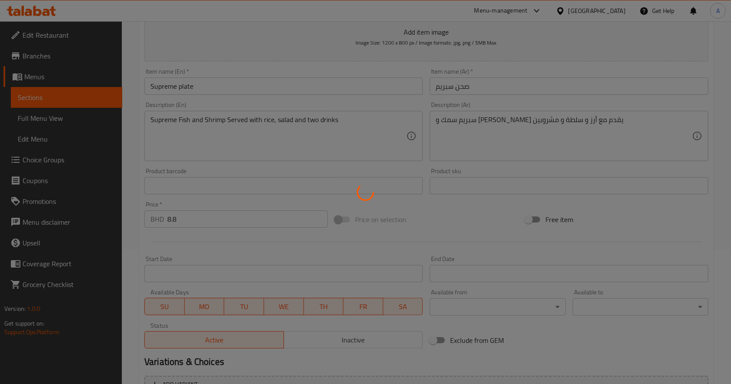
type input "0"
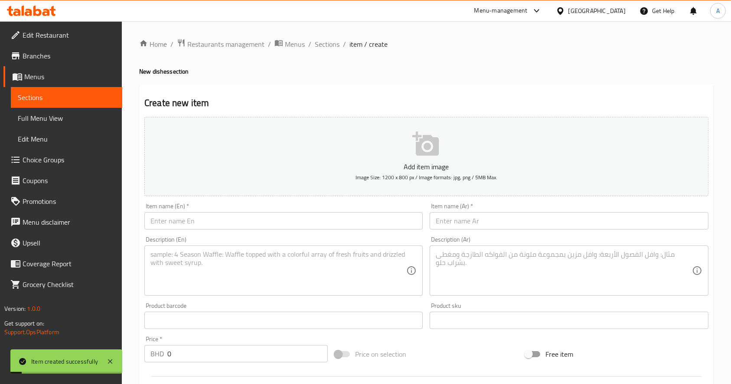
click at [111, 99] on span "Sections" at bounding box center [66, 97] width 97 height 10
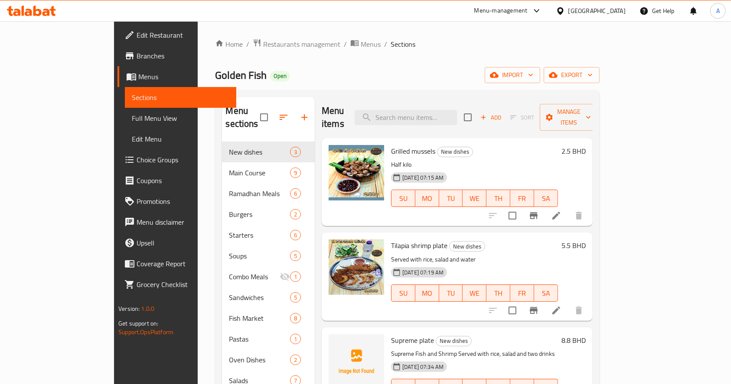
scroll to position [121, 0]
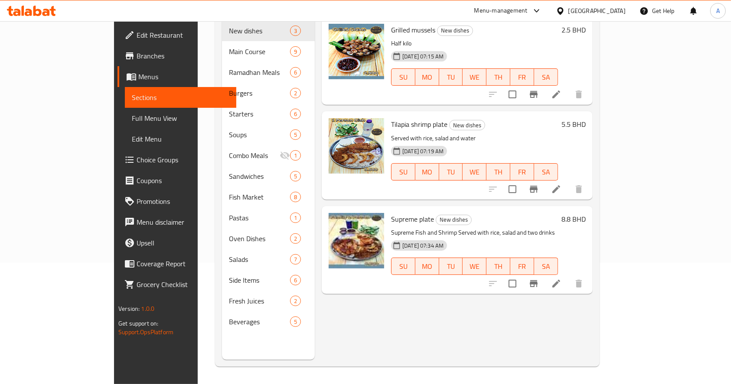
click at [198, 336] on div "Home / Restaurants management / Menus / Sections Golden Fish Open import export…" at bounding box center [407, 142] width 419 height 484
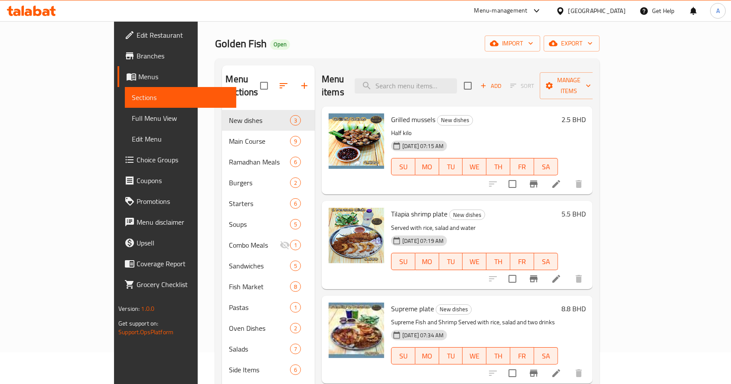
scroll to position [0, 0]
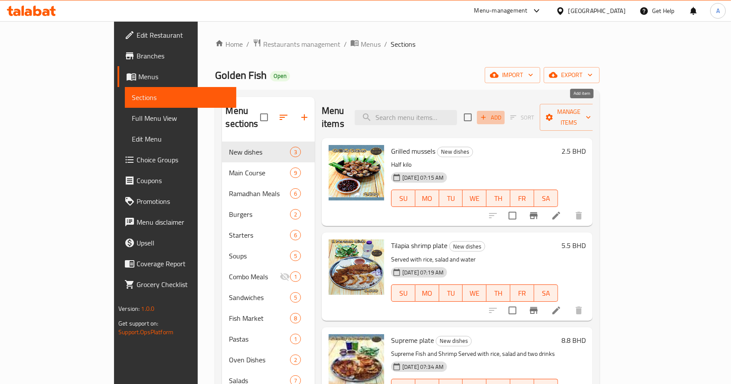
click at [502, 113] on span "Add" at bounding box center [490, 118] width 23 height 10
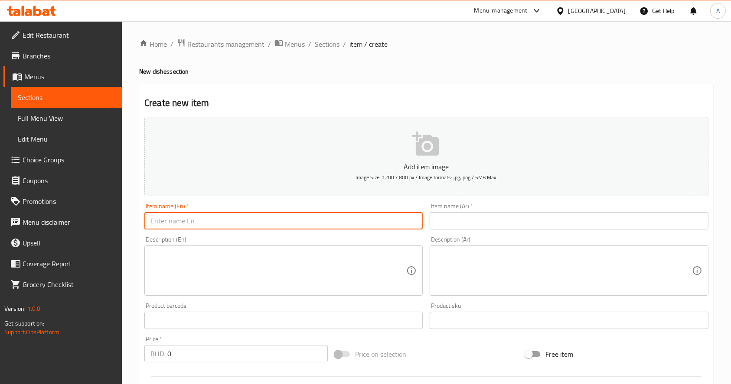
click at [345, 219] on input "text" at bounding box center [283, 220] width 278 height 17
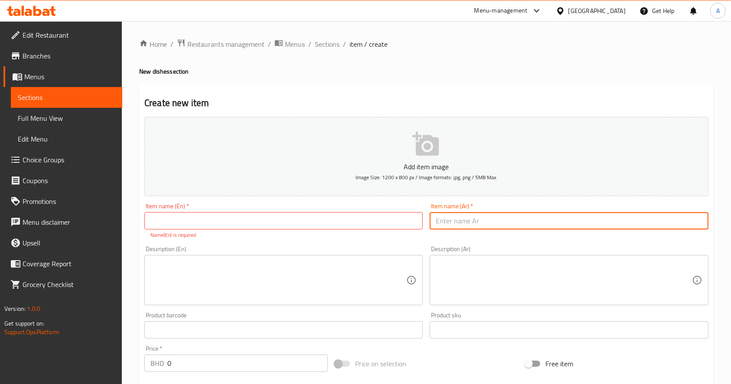
click at [480, 219] on input "text" at bounding box center [568, 220] width 278 height 17
paste input "صياديه روبيان"
drag, startPoint x: 374, startPoint y: 221, endPoint x: 299, endPoint y: 221, distance: 75.0
click at [299, 221] on div "Add item image Image Size: 1200 x 800 px / Image formats: jpg, png / 5MB Max. I…" at bounding box center [426, 305] width 571 height 383
type input "صياديه روبيان"
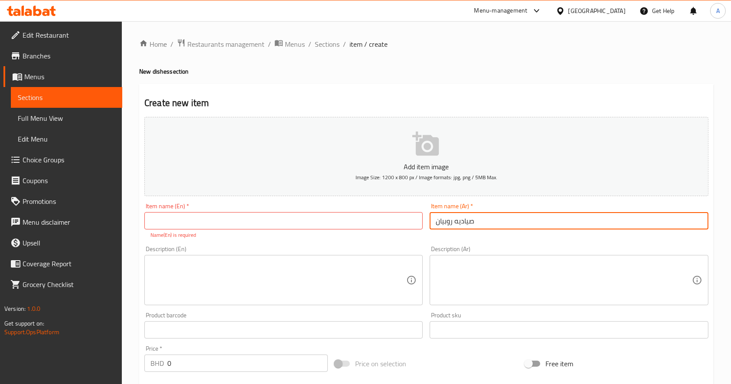
click at [290, 227] on input "text" at bounding box center [283, 220] width 278 height 17
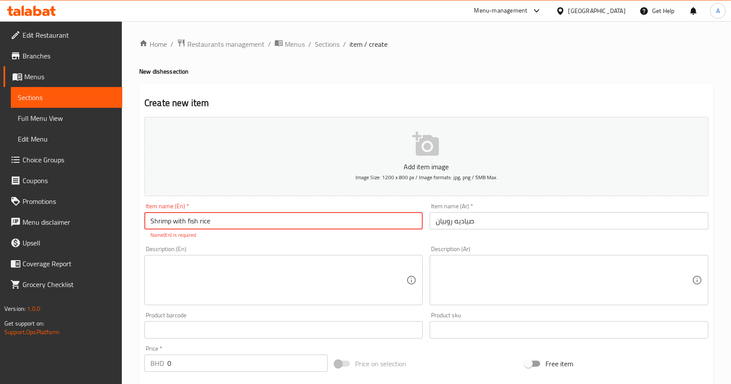
type input "Shrimp with fish rice"
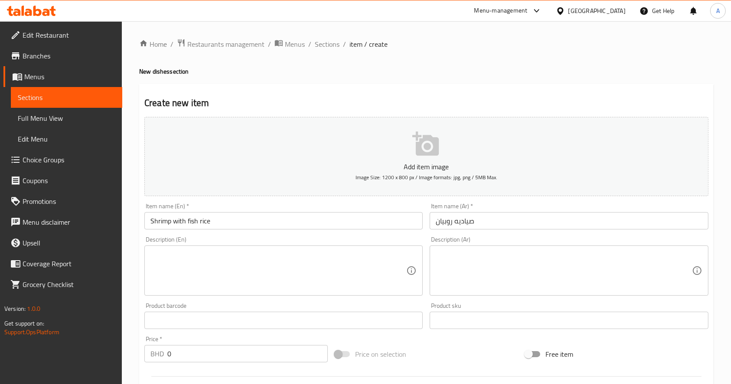
click at [127, 293] on div "Home / Restaurants management / Menus / Sections / item / create New dishes sec…" at bounding box center [426, 316] width 609 height 591
click at [199, 354] on input "0" at bounding box center [247, 353] width 160 height 17
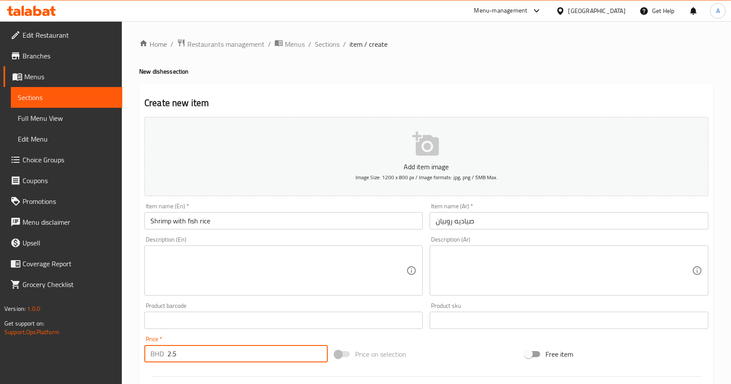
type input "2.5"
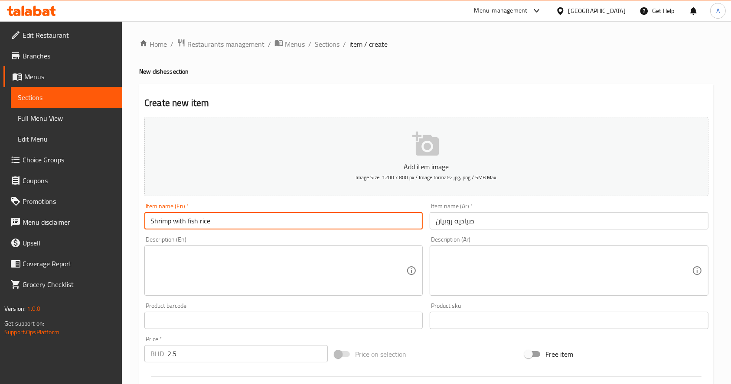
drag, startPoint x: 224, startPoint y: 222, endPoint x: 66, endPoint y: 234, distance: 159.0
click at [66, 234] on div "Edit Restaurant Branches Menus Sections Full Menu View Edit Menu Choice Groups …" at bounding box center [365, 316] width 731 height 591
click at [205, 260] on textarea at bounding box center [278, 270] width 256 height 41
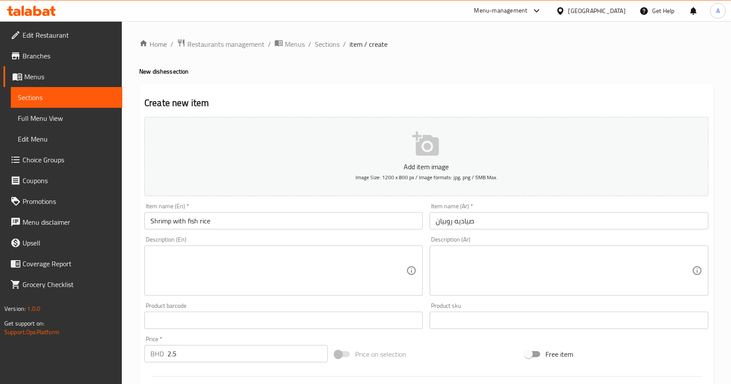
drag, startPoint x: 138, startPoint y: 244, endPoint x: 163, endPoint y: 258, distance: 28.1
click at [138, 244] on div "Home / Restaurants management / Menus / Sections / item / create New dishes sec…" at bounding box center [426, 316] width 609 height 591
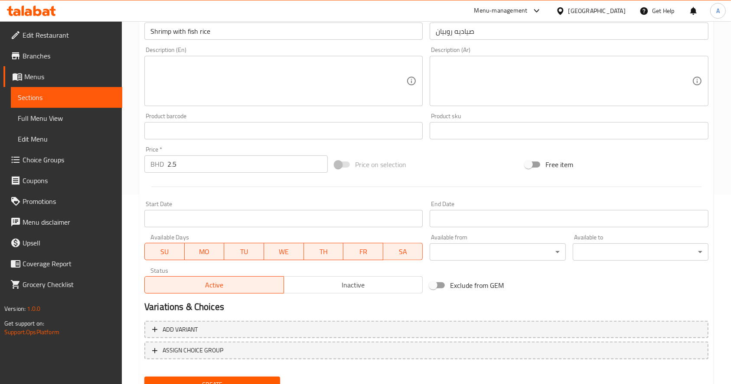
scroll to position [228, 0]
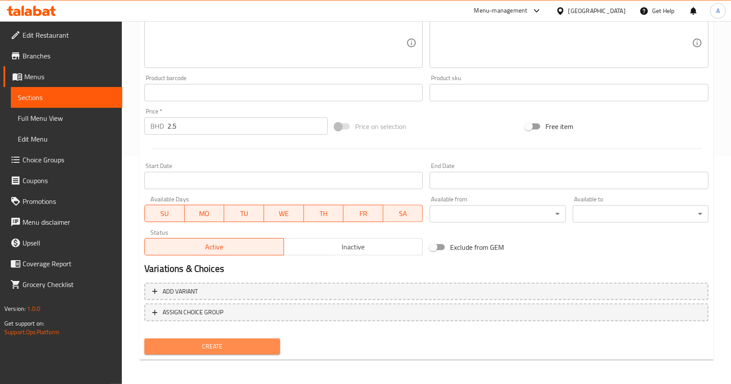
click at [243, 342] on span "Create" at bounding box center [212, 346] width 122 height 11
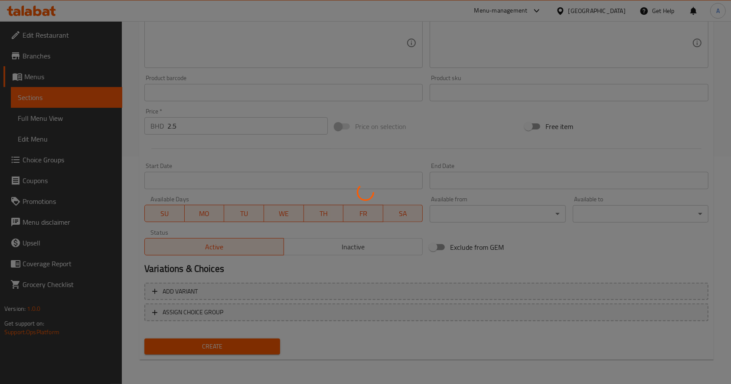
type input "0"
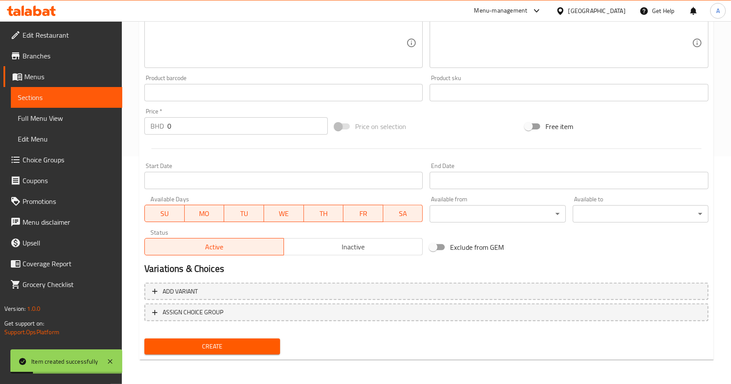
drag, startPoint x: 104, startPoint y: 97, endPoint x: 125, endPoint y: 112, distance: 25.8
click at [104, 97] on span "Sections" at bounding box center [66, 97] width 97 height 10
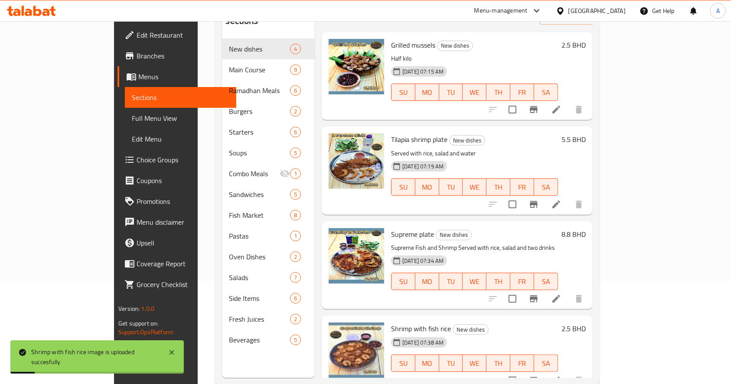
scroll to position [121, 0]
